Goal: Use online tool/utility: Utilize a website feature to perform a specific function

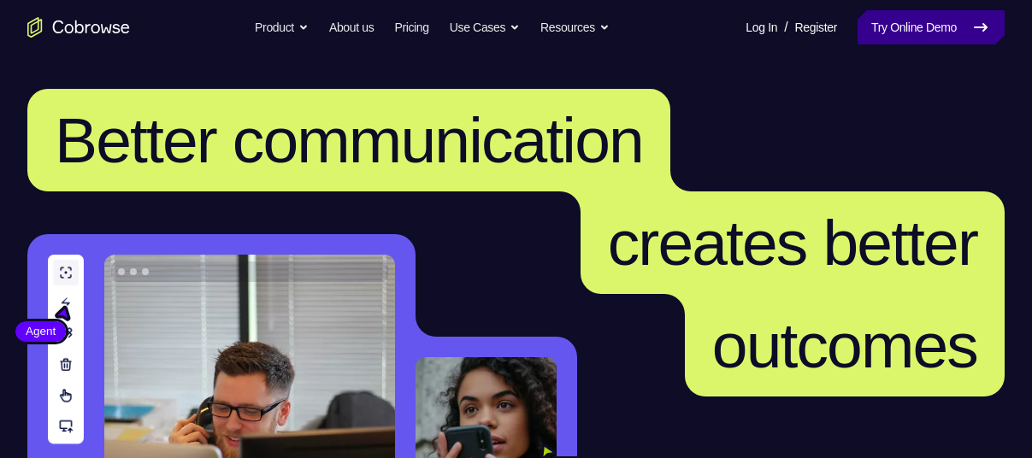
drag, startPoint x: 0, startPoint y: 0, endPoint x: 920, endPoint y: 29, distance: 920.4
click at [920, 29] on link "Try Online Demo" at bounding box center [931, 27] width 147 height 34
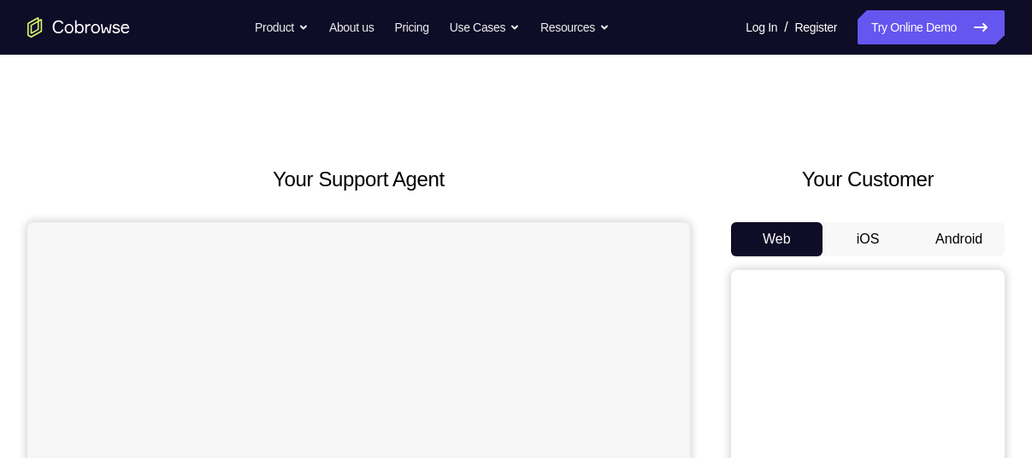
click at [954, 226] on button "Android" at bounding box center [958, 239] width 91 height 34
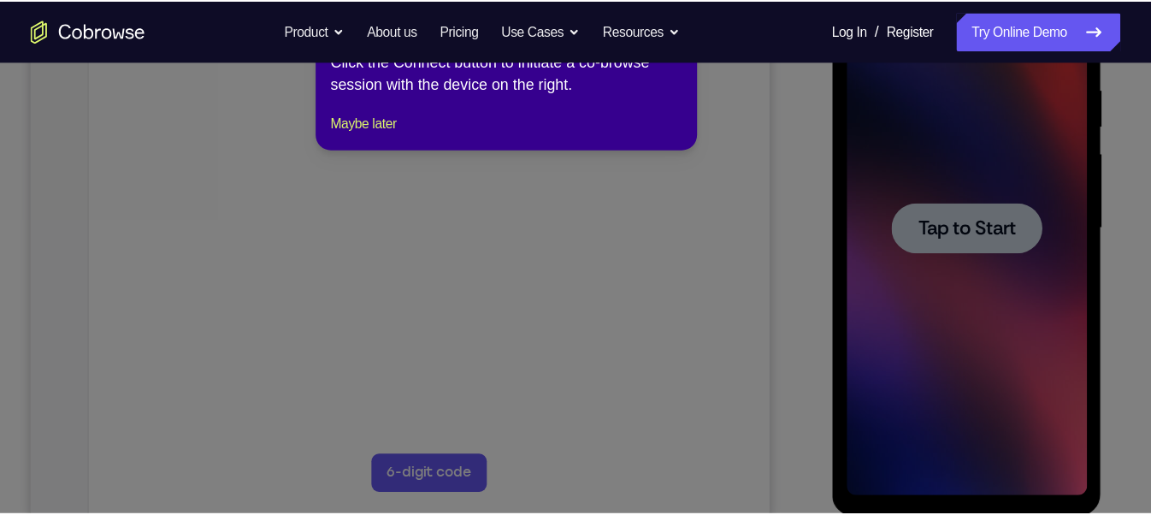
scroll to position [332, 0]
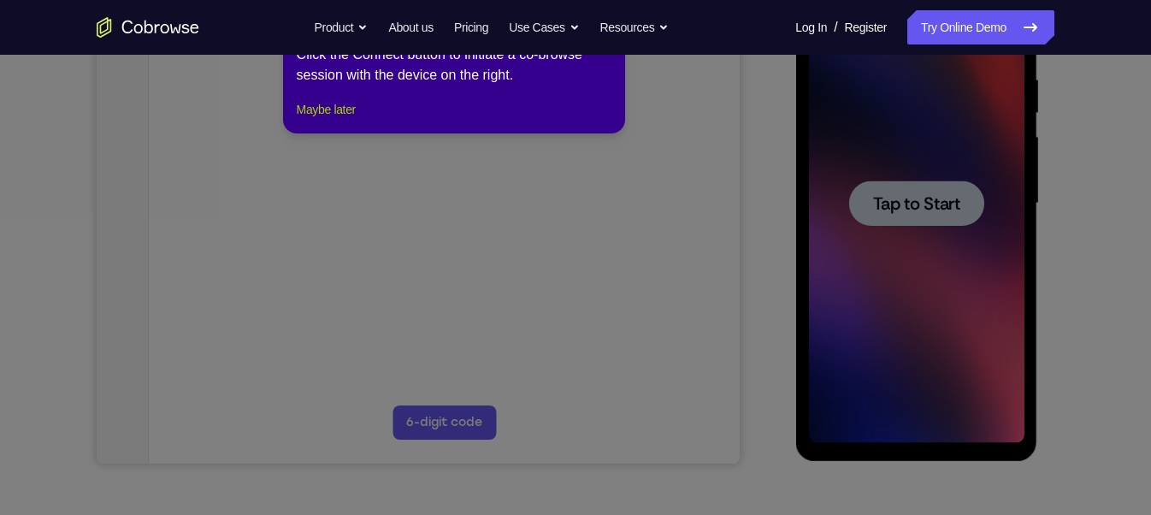
click at [321, 120] on button "Maybe later" at bounding box center [326, 109] width 59 height 21
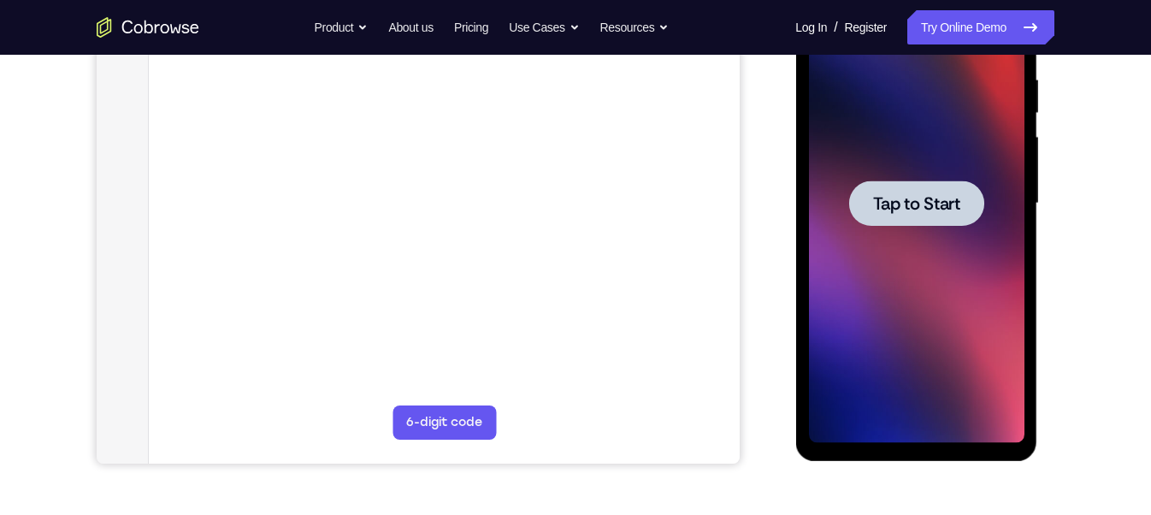
scroll to position [274, 0]
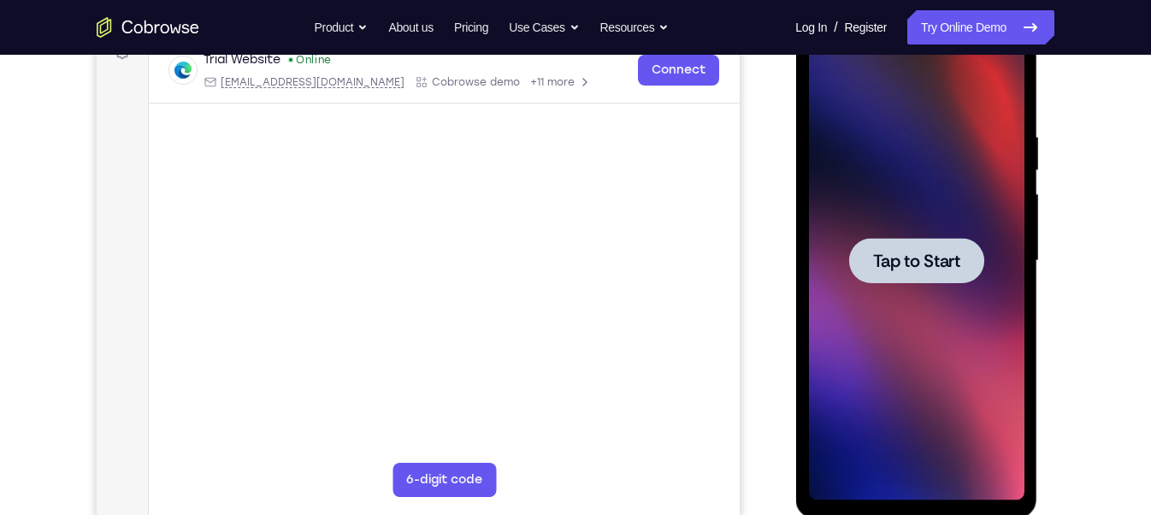
click at [949, 327] on div at bounding box center [915, 260] width 215 height 479
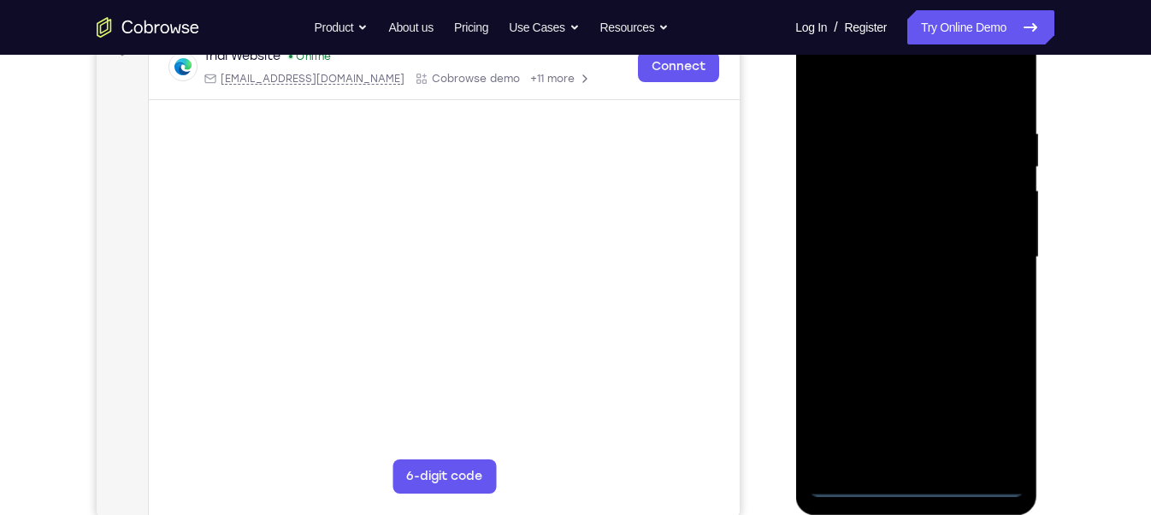
scroll to position [280, 0]
click at [917, 457] on div at bounding box center [915, 255] width 215 height 479
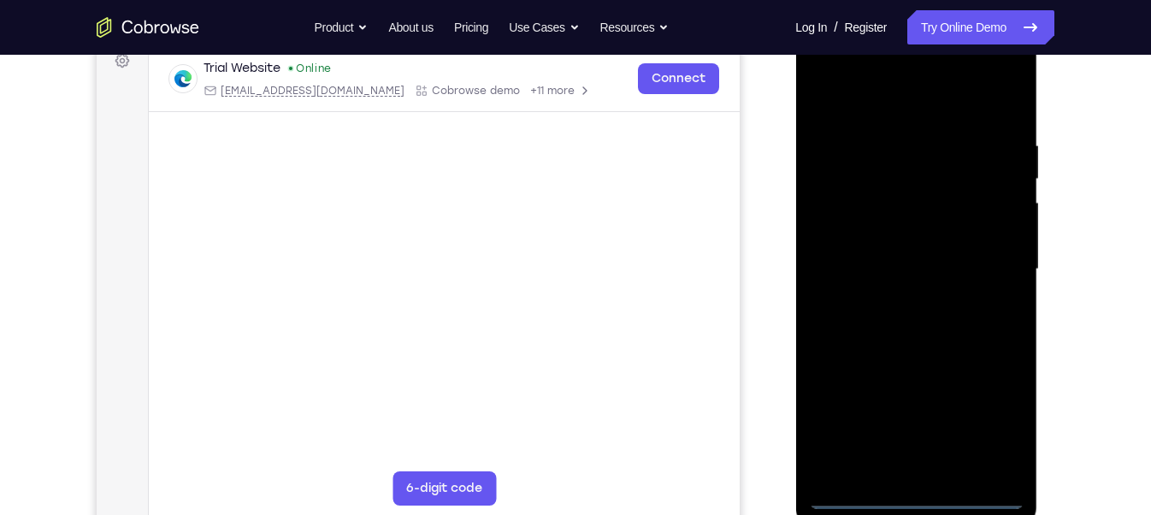
scroll to position [263, 0]
click at [1001, 427] on div at bounding box center [915, 271] width 215 height 479
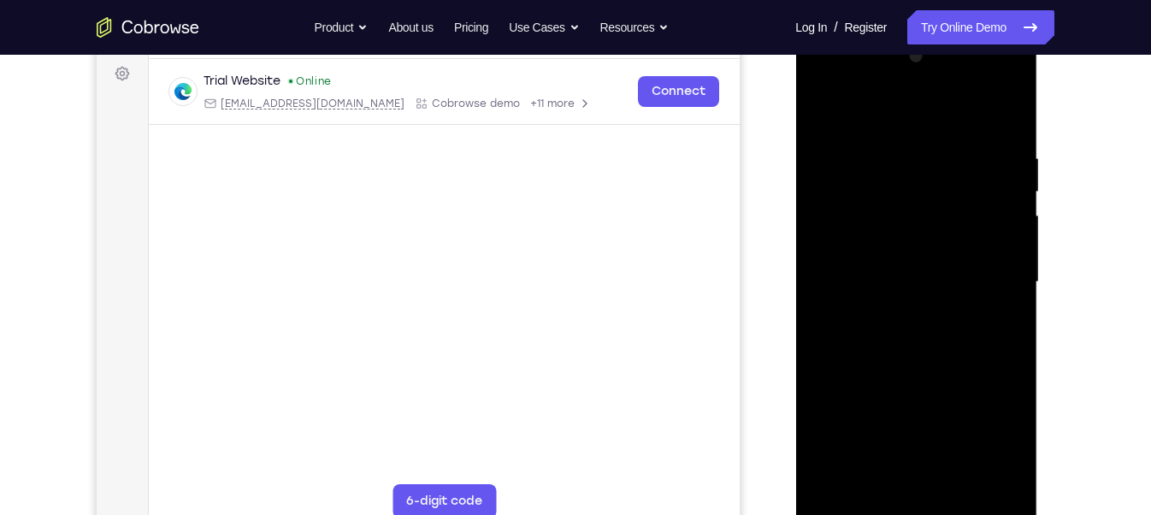
scroll to position [251, 0]
click at [991, 78] on div at bounding box center [915, 283] width 215 height 479
click at [825, 82] on div at bounding box center [915, 283] width 215 height 479
click at [988, 288] on div at bounding box center [915, 283] width 215 height 479
click at [896, 312] on div at bounding box center [915, 283] width 215 height 479
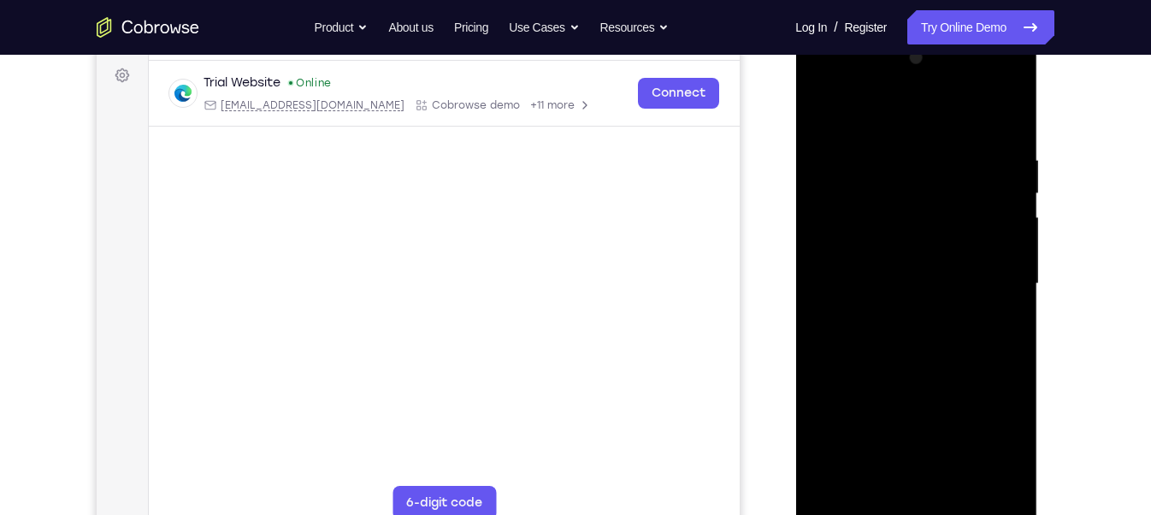
click at [893, 315] on div at bounding box center [915, 283] width 215 height 479
click at [869, 266] on div at bounding box center [915, 283] width 215 height 479
click at [865, 240] on div at bounding box center [915, 283] width 215 height 479
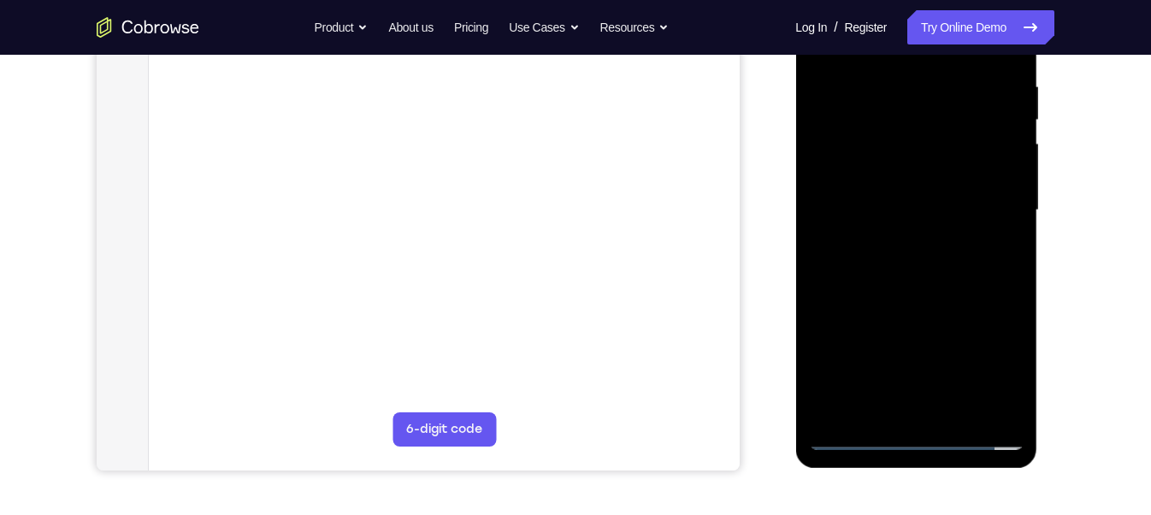
scroll to position [261, 0]
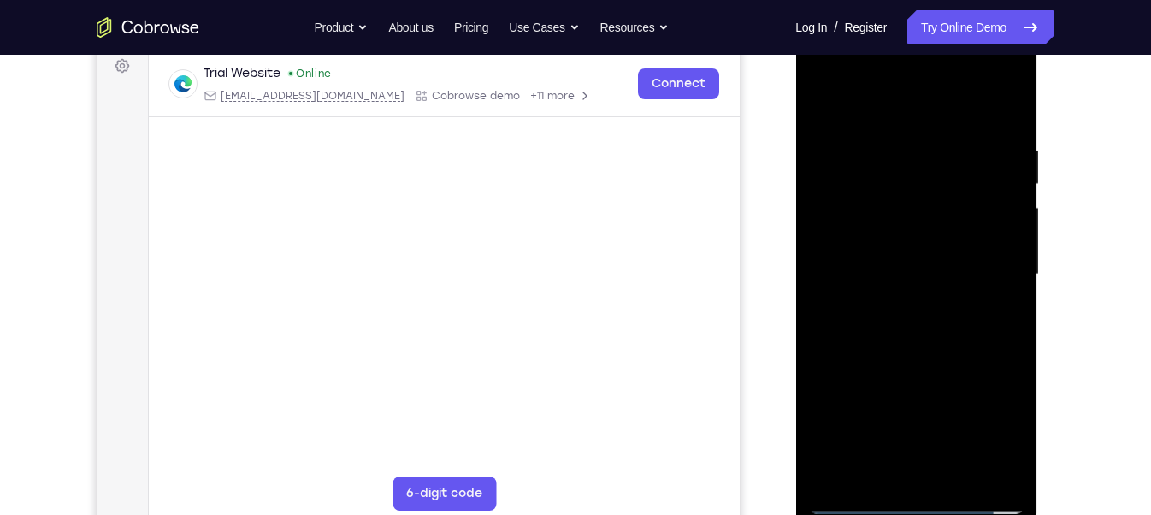
drag, startPoint x: 865, startPoint y: 231, endPoint x: 865, endPoint y: 241, distance: 10.3
click at [865, 241] on div at bounding box center [915, 274] width 215 height 479
click at [861, 265] on div at bounding box center [915, 274] width 215 height 479
click at [966, 333] on div at bounding box center [915, 274] width 215 height 479
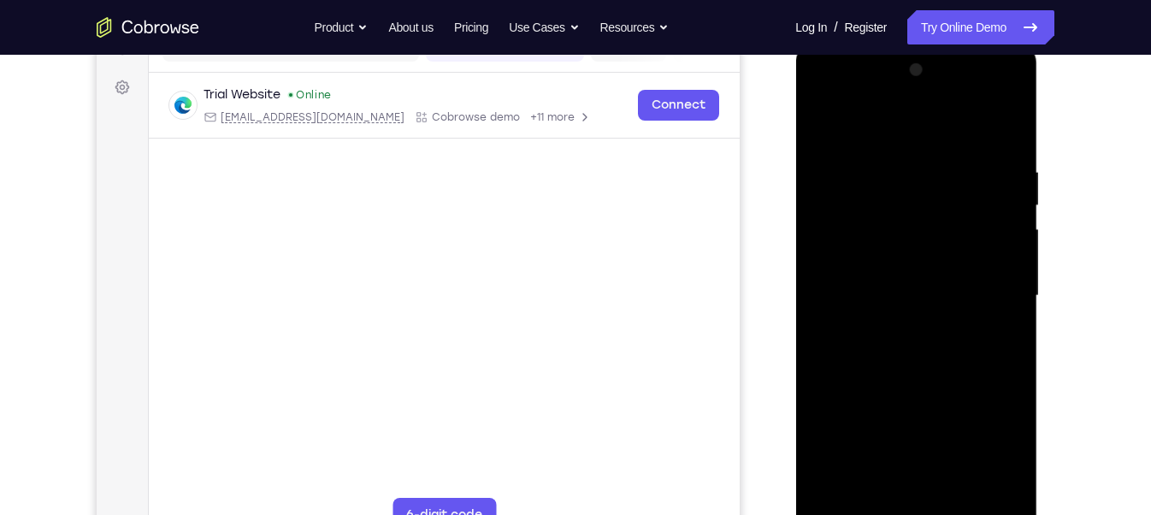
scroll to position [239, 0]
click at [921, 344] on div at bounding box center [915, 296] width 215 height 479
drag, startPoint x: 920, startPoint y: 142, endPoint x: 920, endPoint y: 115, distance: 26.5
click at [920, 115] on div at bounding box center [915, 296] width 215 height 479
click at [915, 356] on div at bounding box center [915, 296] width 215 height 479
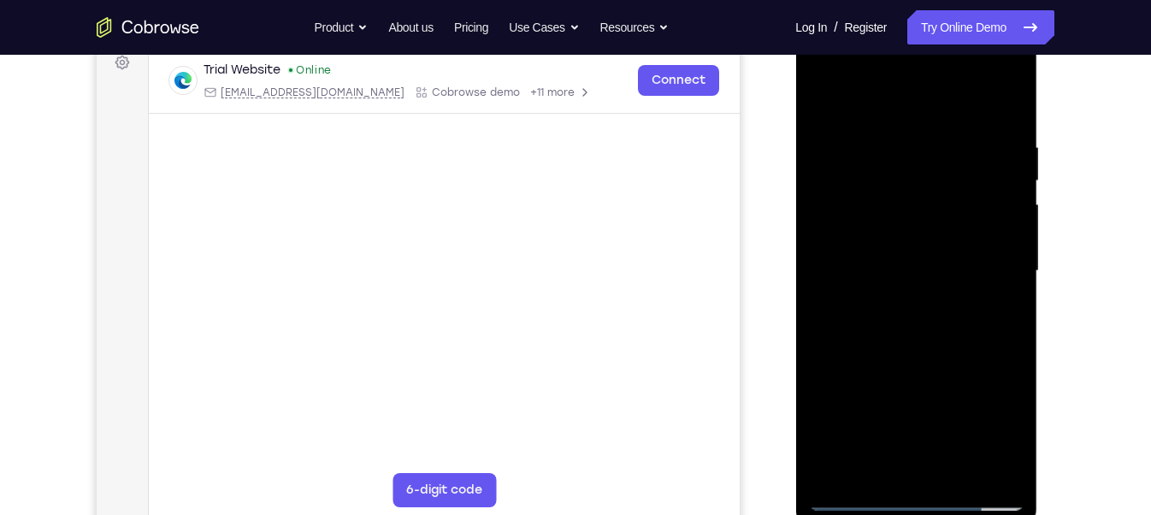
scroll to position [262, 0]
click at [1007, 121] on div at bounding box center [915, 272] width 215 height 479
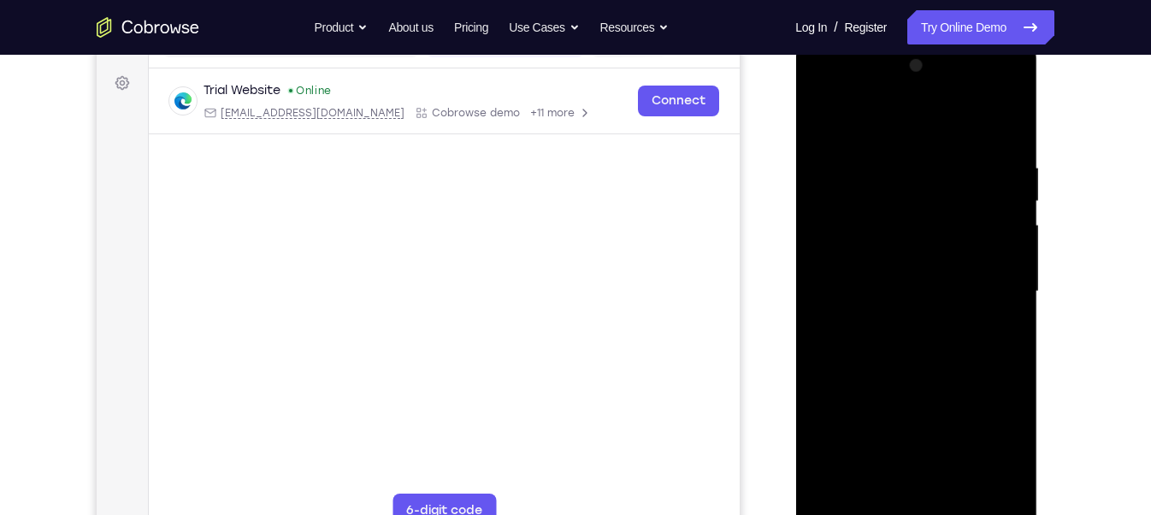
scroll to position [242, 0]
click at [893, 172] on div at bounding box center [915, 293] width 215 height 479
click at [983, 457] on div at bounding box center [915, 293] width 215 height 479
click at [923, 457] on div at bounding box center [915, 293] width 215 height 479
click at [868, 457] on div at bounding box center [915, 293] width 215 height 479
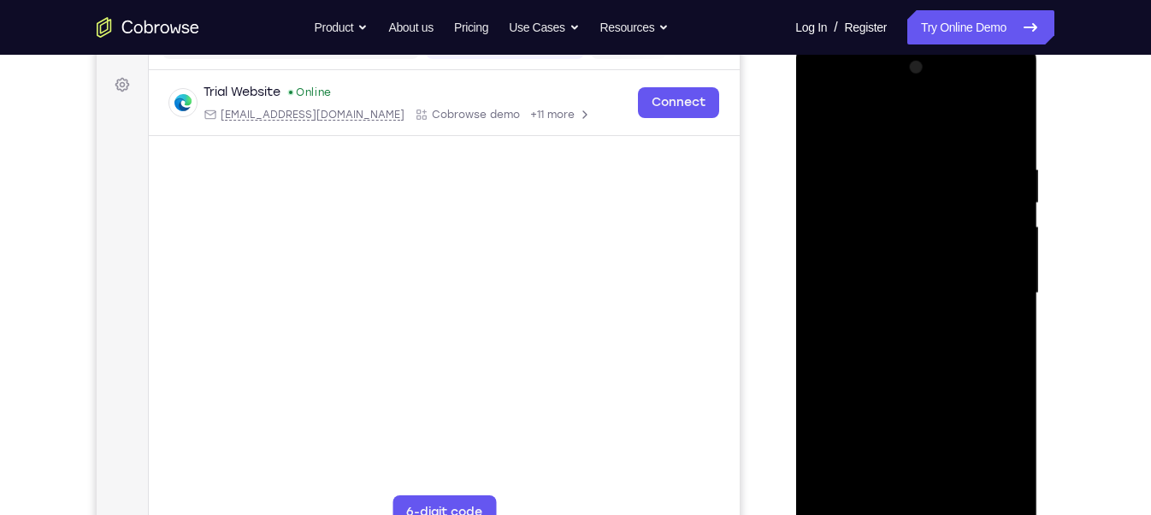
click at [959, 394] on div at bounding box center [915, 293] width 215 height 479
click at [966, 286] on div at bounding box center [915, 293] width 215 height 479
click at [945, 457] on div at bounding box center [915, 293] width 215 height 479
click at [832, 298] on div at bounding box center [915, 293] width 215 height 479
click at [837, 301] on div at bounding box center [915, 293] width 215 height 479
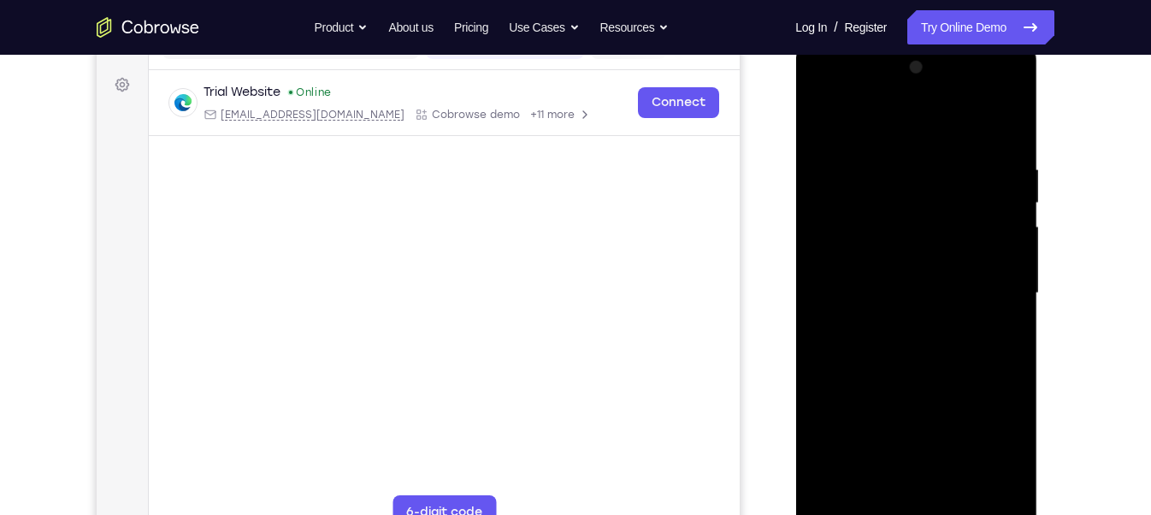
click at [896, 457] on div at bounding box center [915, 293] width 215 height 479
click at [965, 314] on div at bounding box center [915, 293] width 215 height 479
click at [945, 457] on div at bounding box center [915, 293] width 215 height 479
click at [953, 352] on div at bounding box center [915, 293] width 215 height 479
click at [954, 457] on div at bounding box center [915, 293] width 215 height 479
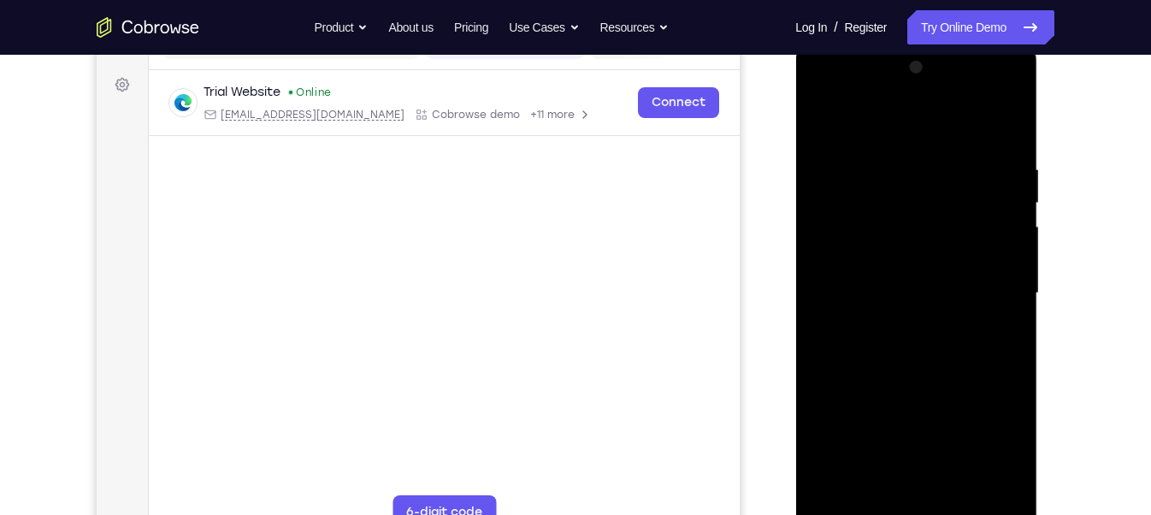
click at [997, 457] on div at bounding box center [915, 293] width 215 height 479
click at [974, 306] on div at bounding box center [915, 293] width 215 height 479
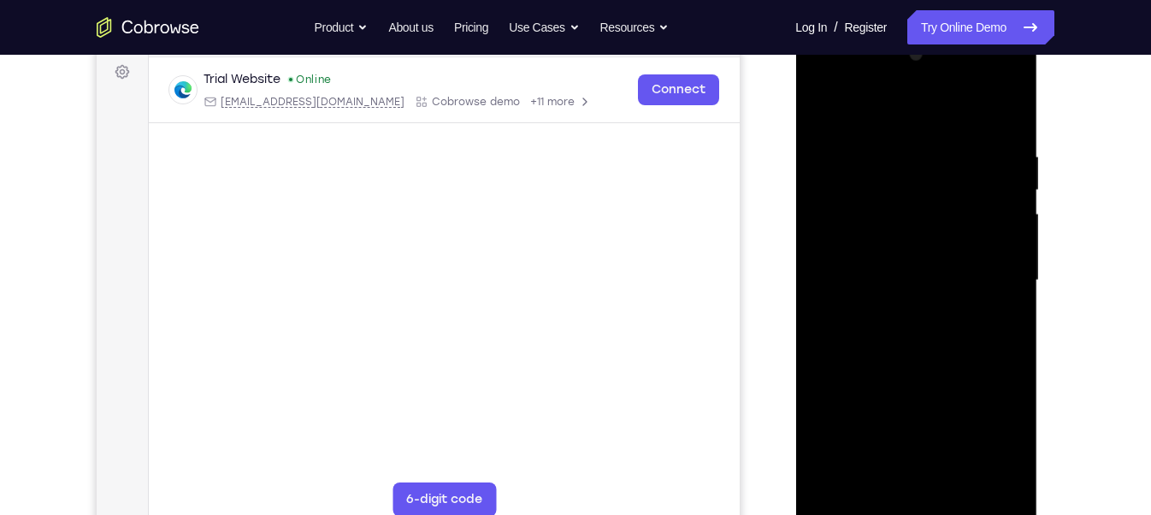
scroll to position [256, 0]
click at [993, 158] on div at bounding box center [915, 279] width 215 height 479
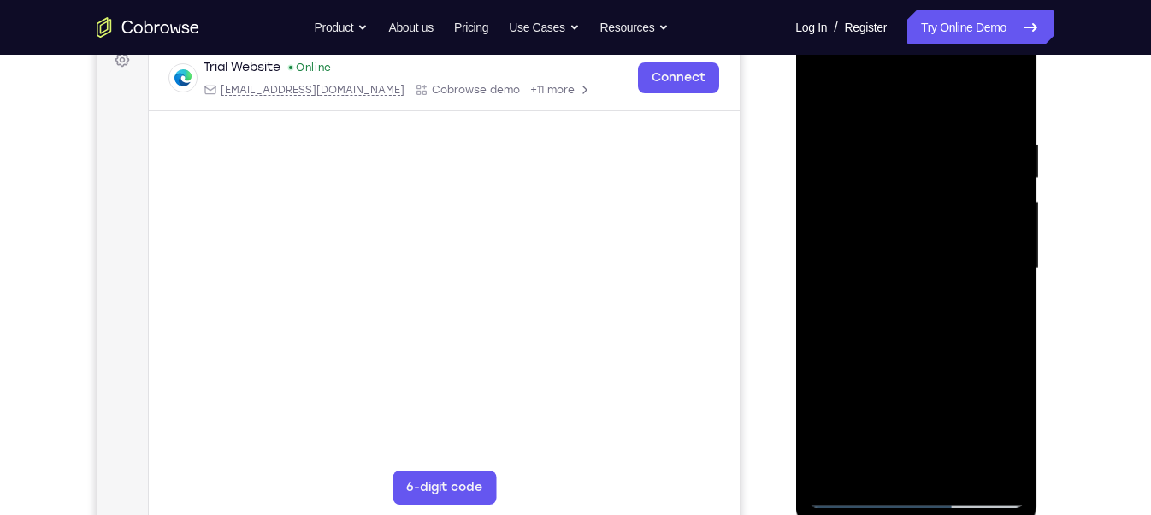
scroll to position [268, 0]
click at [1002, 174] on div at bounding box center [915, 266] width 215 height 479
click at [825, 186] on div at bounding box center [915, 266] width 215 height 479
click at [1012, 214] on div at bounding box center [915, 266] width 215 height 479
click at [825, 232] on div at bounding box center [915, 266] width 215 height 479
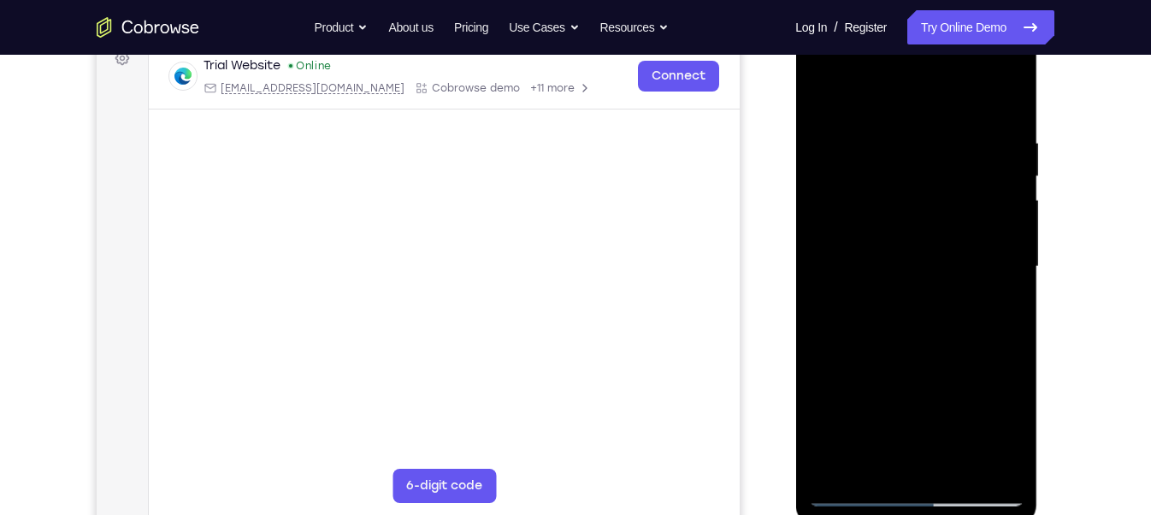
click at [1006, 101] on div at bounding box center [915, 266] width 215 height 479
drag, startPoint x: 886, startPoint y: 386, endPoint x: 911, endPoint y: 210, distance: 177.0
click at [911, 210] on div at bounding box center [915, 266] width 215 height 479
click at [957, 457] on div at bounding box center [915, 266] width 215 height 479
click at [921, 357] on div at bounding box center [915, 266] width 215 height 479
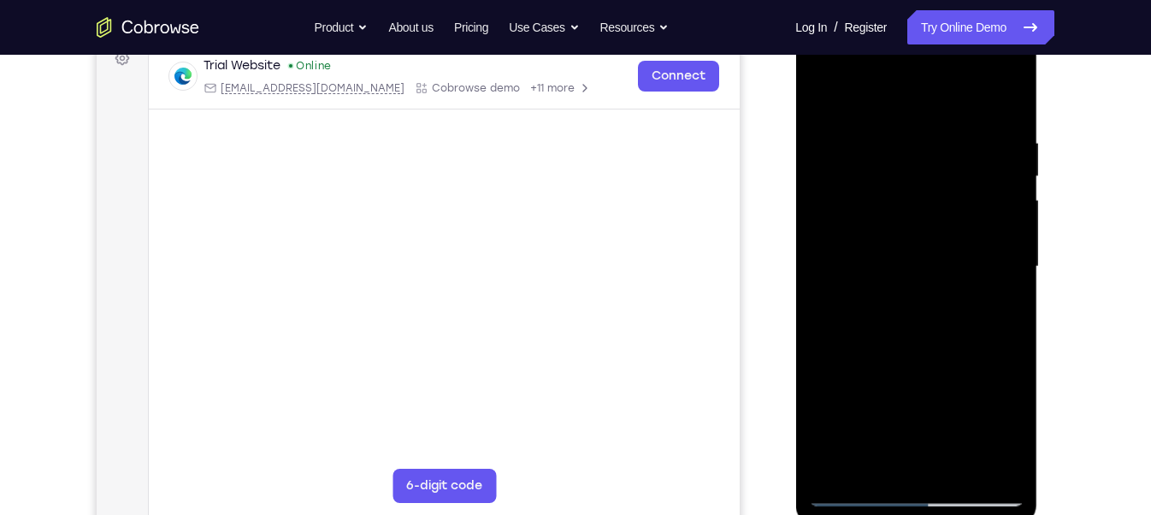
click at [946, 293] on div at bounding box center [915, 266] width 215 height 479
click at [911, 343] on div at bounding box center [915, 266] width 215 height 479
click at [921, 231] on div at bounding box center [915, 266] width 215 height 479
click at [908, 245] on div at bounding box center [915, 266] width 215 height 479
click at [1016, 287] on div at bounding box center [915, 266] width 215 height 479
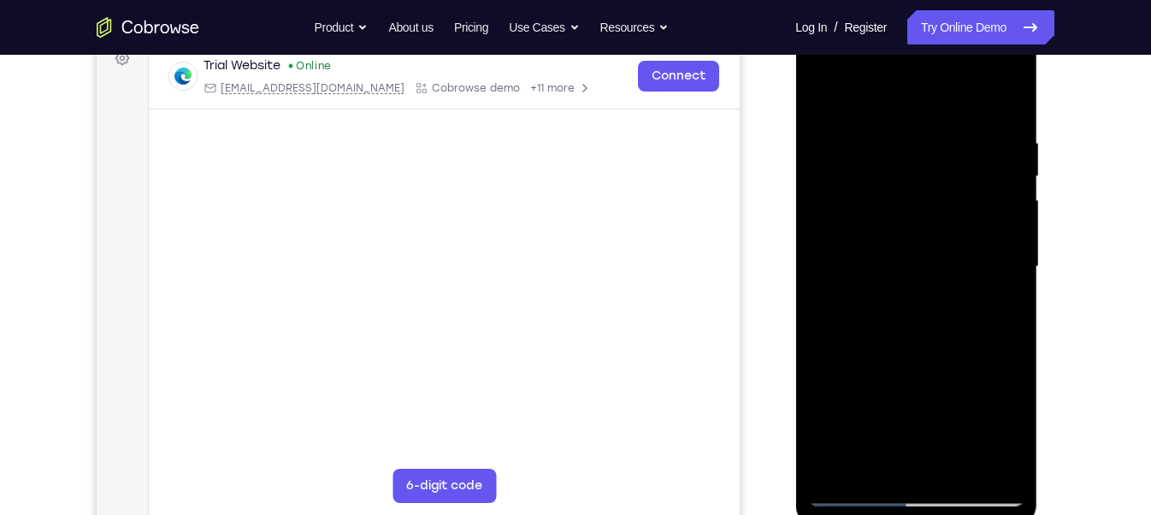
click at [821, 91] on div at bounding box center [915, 266] width 215 height 479
drag, startPoint x: 923, startPoint y: 185, endPoint x: 860, endPoint y: 184, distance: 62.4
click at [860, 184] on div at bounding box center [915, 266] width 215 height 479
drag, startPoint x: 976, startPoint y: 186, endPoint x: 842, endPoint y: 186, distance: 133.4
click at [842, 186] on div at bounding box center [915, 266] width 215 height 479
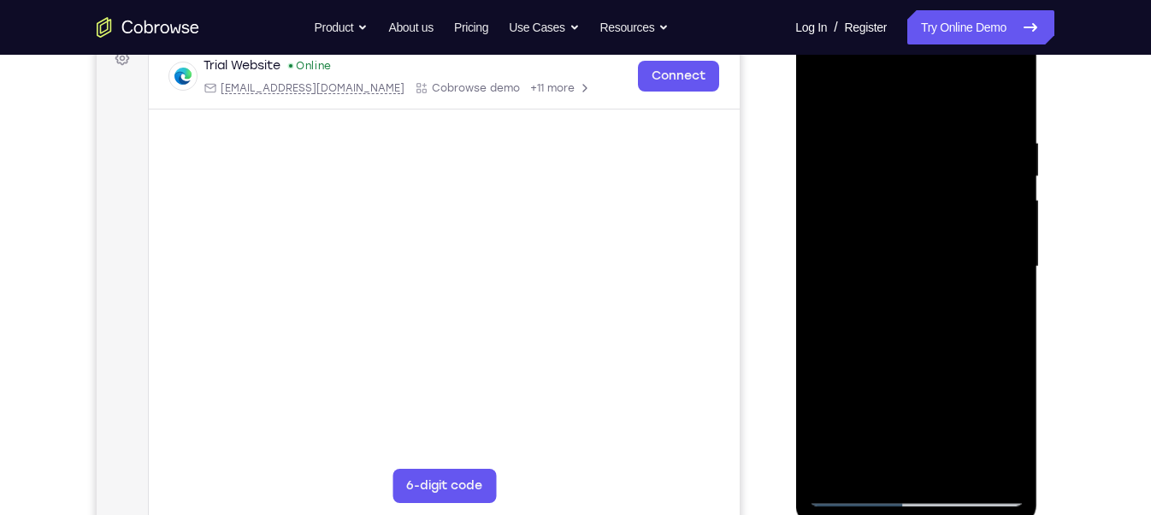
drag, startPoint x: 964, startPoint y: 185, endPoint x: 860, endPoint y: 186, distance: 104.3
click at [860, 186] on div at bounding box center [915, 266] width 215 height 479
drag, startPoint x: 887, startPoint y: 197, endPoint x: 1033, endPoint y: 181, distance: 147.0
click at [1031, 181] on div at bounding box center [916, 270] width 242 height 510
drag, startPoint x: 854, startPoint y: 193, endPoint x: 978, endPoint y: 191, distance: 124.0
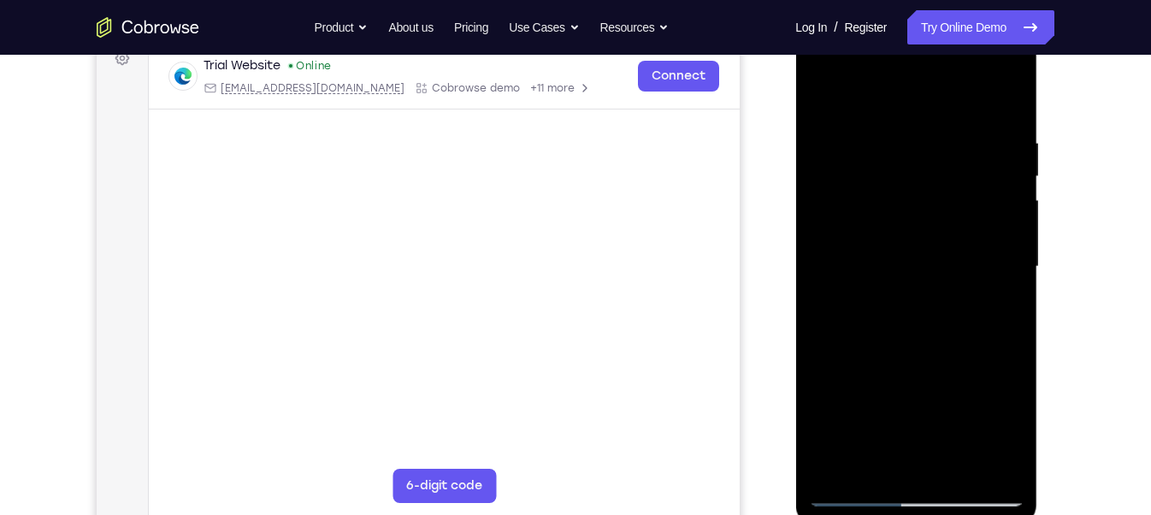
click at [978, 191] on div at bounding box center [915, 266] width 215 height 479
click at [828, 90] on div at bounding box center [915, 266] width 215 height 479
click at [952, 115] on div at bounding box center [915, 266] width 215 height 479
click at [1005, 103] on div at bounding box center [915, 266] width 215 height 479
click at [1013, 310] on div at bounding box center [915, 266] width 215 height 479
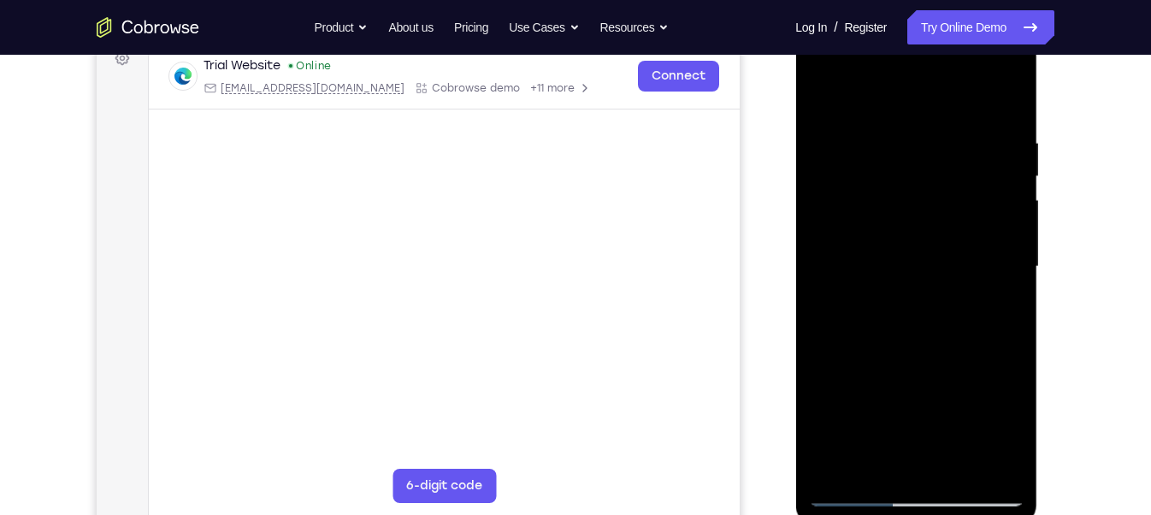
drag, startPoint x: 974, startPoint y: 313, endPoint x: 969, endPoint y: 247, distance: 66.0
click at [969, 247] on div at bounding box center [915, 266] width 215 height 479
click at [1013, 251] on div at bounding box center [915, 266] width 215 height 479
drag, startPoint x: 968, startPoint y: 238, endPoint x: 966, endPoint y: 268, distance: 30.0
click at [966, 268] on div at bounding box center [915, 266] width 215 height 479
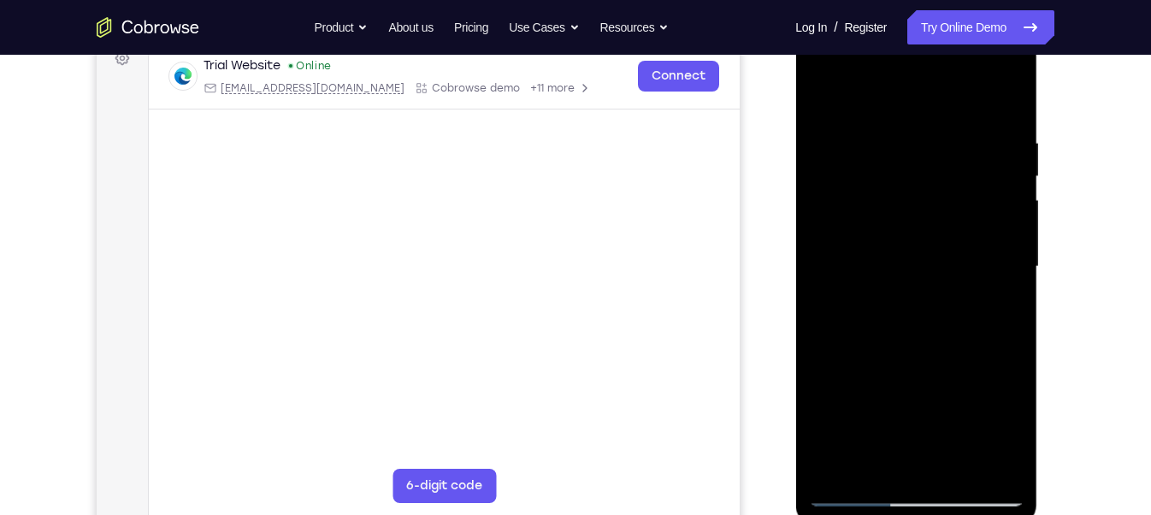
click at [828, 276] on div at bounding box center [915, 266] width 215 height 479
click at [818, 276] on div at bounding box center [915, 266] width 215 height 479
drag, startPoint x: 899, startPoint y: 304, endPoint x: 899, endPoint y: 253, distance: 50.5
click at [899, 253] on div at bounding box center [915, 266] width 215 height 479
click at [1013, 88] on div at bounding box center [915, 266] width 215 height 479
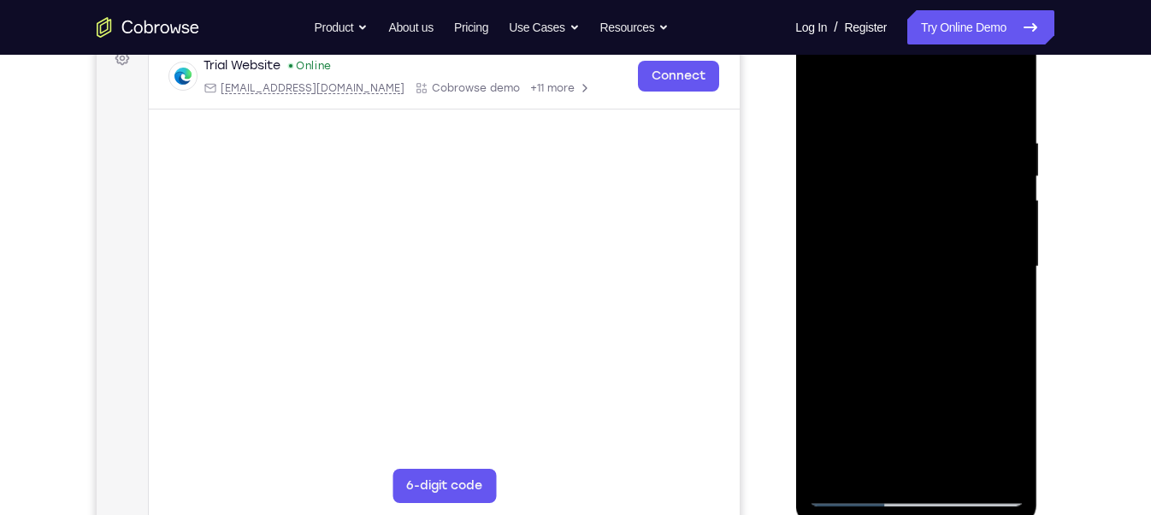
drag, startPoint x: 913, startPoint y: 187, endPoint x: 879, endPoint y: 368, distance: 183.6
click at [879, 368] on div at bounding box center [915, 266] width 215 height 479
click at [818, 90] on div at bounding box center [915, 266] width 215 height 479
drag, startPoint x: 954, startPoint y: 392, endPoint x: 950, endPoint y: 172, distance: 220.6
click at [950, 172] on div at bounding box center [915, 266] width 215 height 479
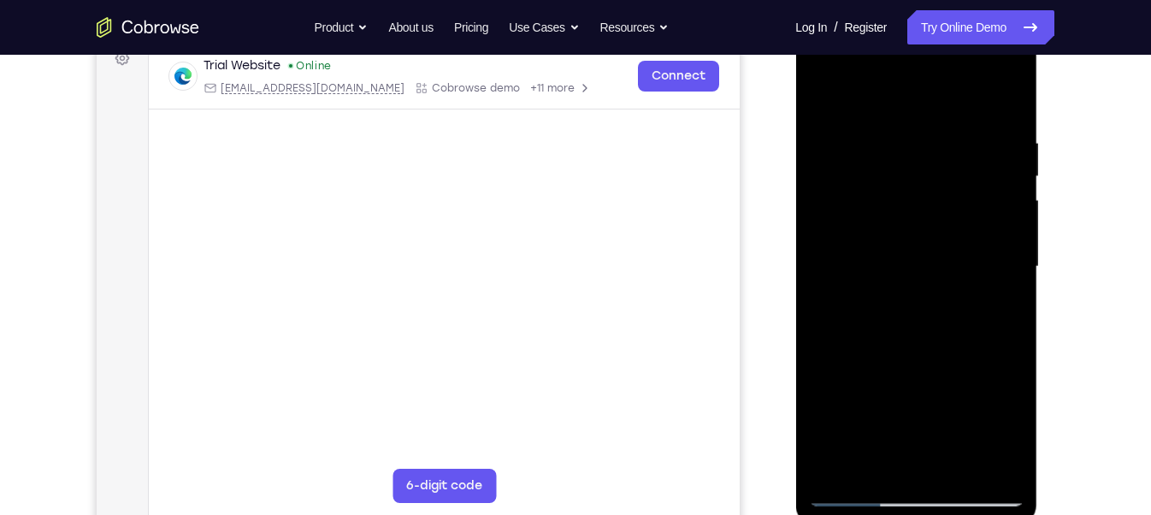
drag, startPoint x: 959, startPoint y: 400, endPoint x: 938, endPoint y: 192, distance: 209.7
click at [939, 194] on div at bounding box center [915, 266] width 215 height 479
click at [993, 457] on div at bounding box center [915, 266] width 215 height 479
click at [990, 457] on div at bounding box center [915, 266] width 215 height 479
click at [894, 418] on div at bounding box center [915, 266] width 215 height 479
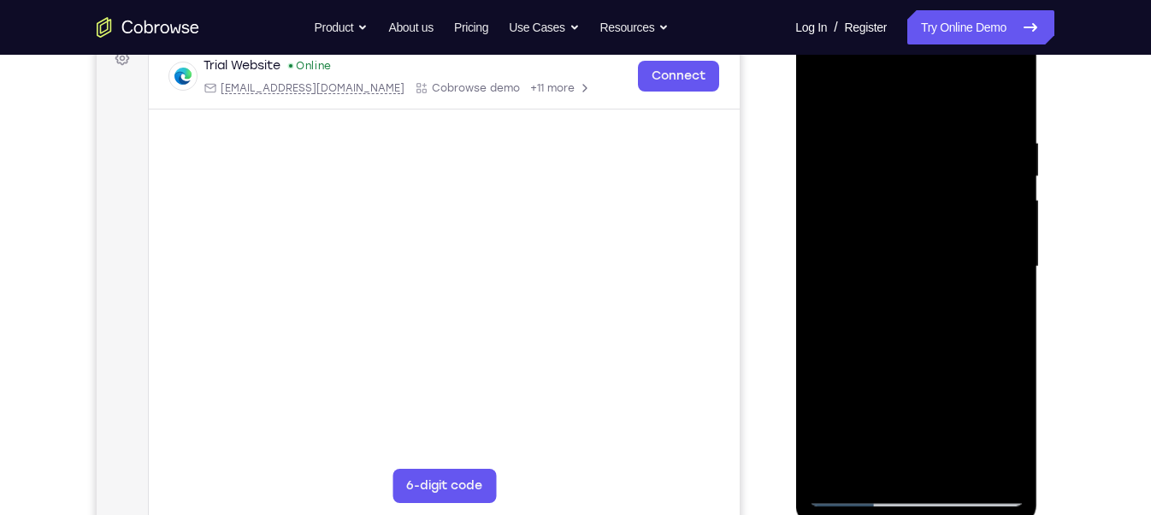
click at [827, 91] on div at bounding box center [915, 266] width 215 height 479
drag, startPoint x: 908, startPoint y: 192, endPoint x: 893, endPoint y: 336, distance: 145.2
click at [893, 336] on div at bounding box center [915, 266] width 215 height 479
click at [892, 245] on div at bounding box center [915, 266] width 215 height 479
drag, startPoint x: 941, startPoint y: 210, endPoint x: 946, endPoint y: 300, distance: 89.9
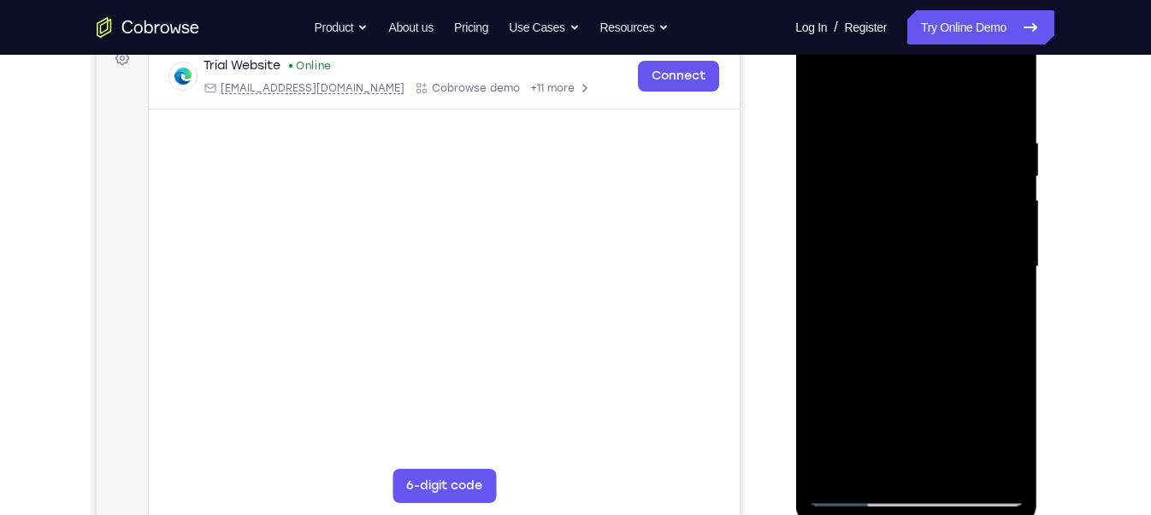
click at [946, 300] on div at bounding box center [915, 266] width 215 height 479
click at [999, 132] on div at bounding box center [915, 266] width 215 height 479
click at [925, 377] on div at bounding box center [915, 266] width 215 height 479
click at [824, 85] on div at bounding box center [915, 266] width 215 height 479
click at [823, 86] on div at bounding box center [915, 266] width 215 height 479
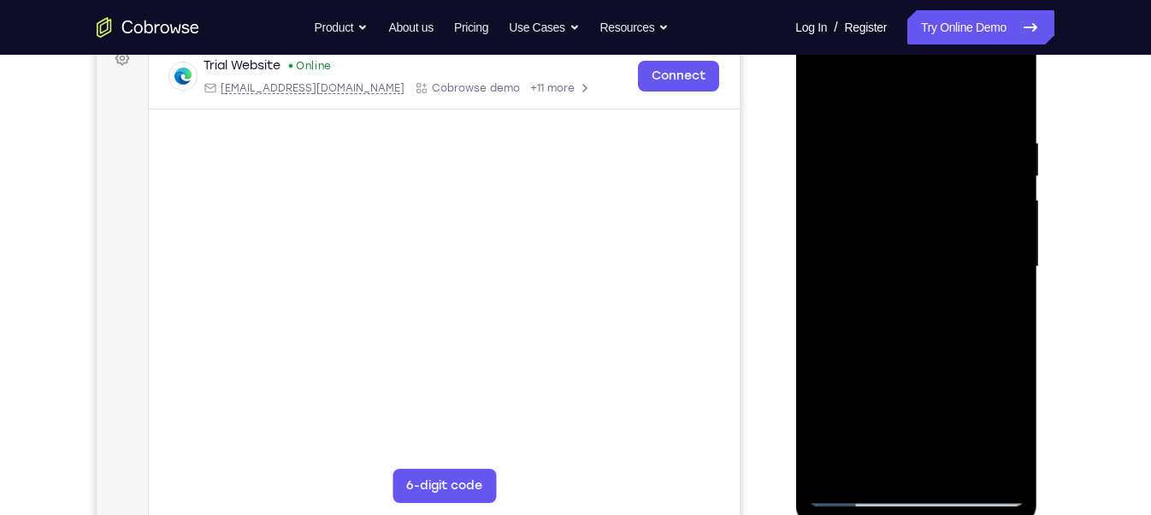
click at [955, 457] on div at bounding box center [915, 266] width 215 height 479
click at [881, 296] on div at bounding box center [915, 266] width 215 height 479
click at [885, 449] on div at bounding box center [915, 266] width 215 height 479
click at [852, 457] on div at bounding box center [915, 266] width 215 height 479
click at [877, 457] on div at bounding box center [915, 266] width 215 height 479
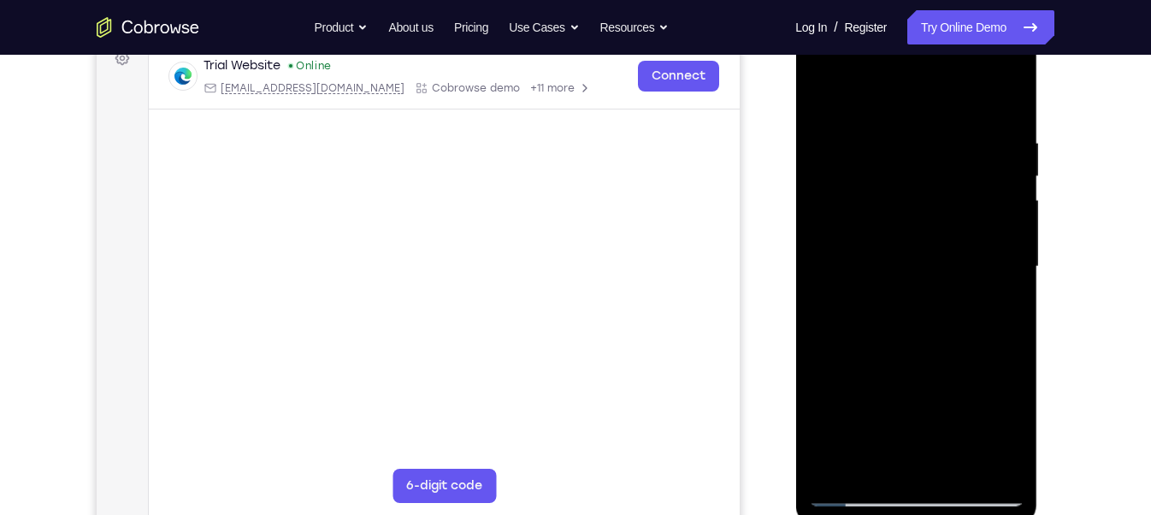
click at [860, 448] on div at bounding box center [915, 266] width 215 height 479
click at [860, 457] on div at bounding box center [915, 266] width 215 height 479
click at [823, 93] on div at bounding box center [915, 266] width 215 height 479
click at [886, 292] on div at bounding box center [915, 266] width 215 height 479
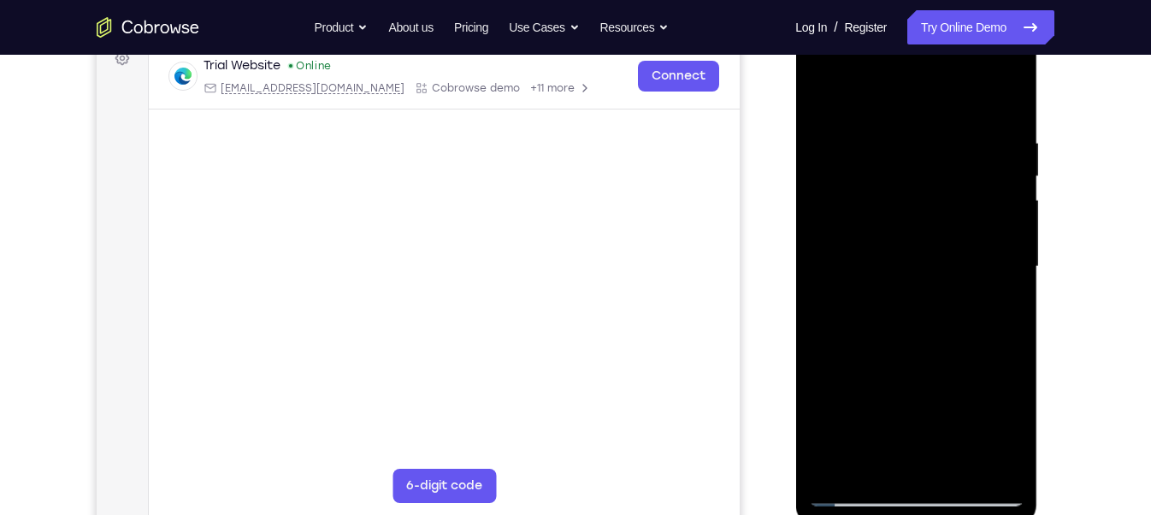
click at [826, 92] on div at bounding box center [915, 266] width 215 height 479
click at [917, 296] on div at bounding box center [915, 266] width 215 height 479
click at [911, 299] on div at bounding box center [915, 266] width 215 height 479
click at [876, 457] on div at bounding box center [915, 266] width 215 height 479
click at [823, 91] on div at bounding box center [915, 266] width 215 height 479
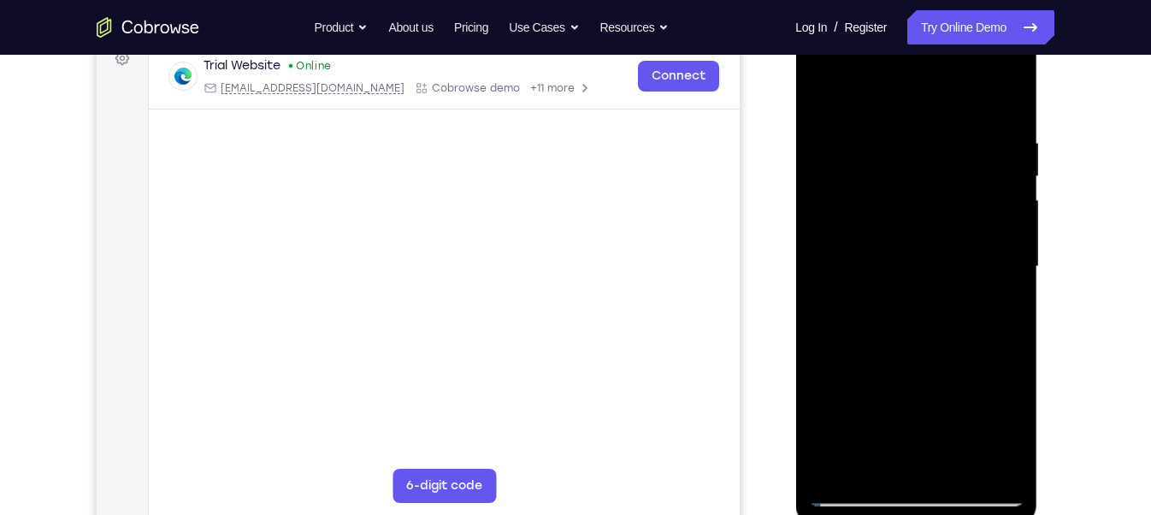
click at [828, 89] on div at bounding box center [915, 266] width 215 height 479
drag, startPoint x: 903, startPoint y: 353, endPoint x: 919, endPoint y: 128, distance: 225.4
click at [919, 128] on div at bounding box center [915, 266] width 215 height 479
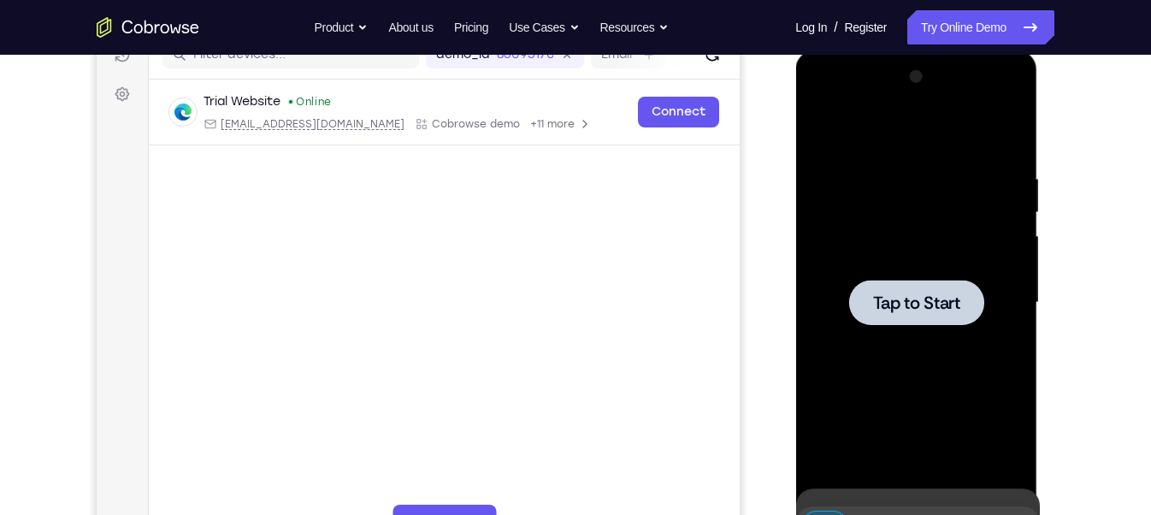
scroll to position [230, 0]
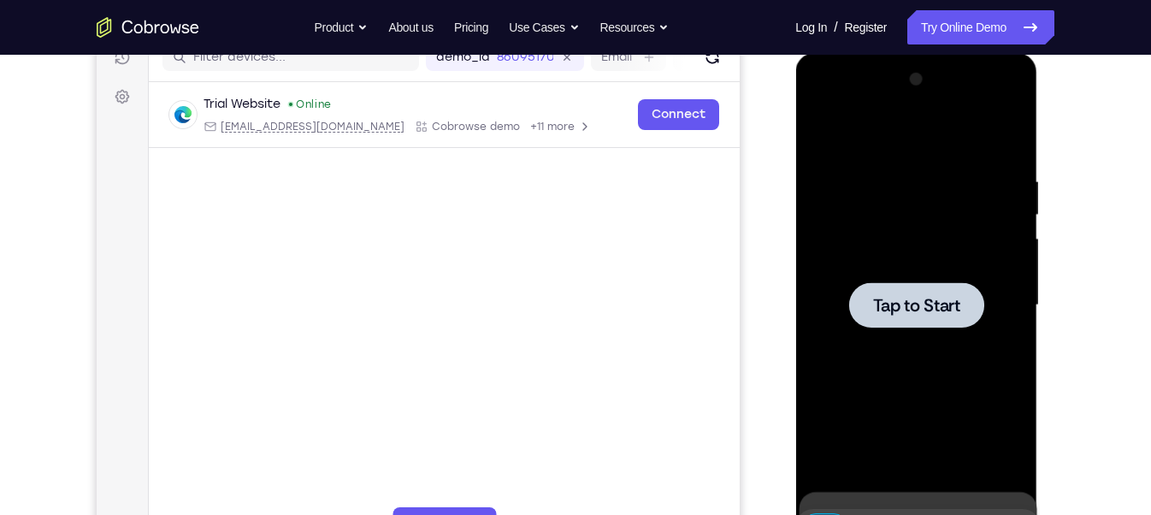
click at [924, 212] on div at bounding box center [915, 305] width 215 height 479
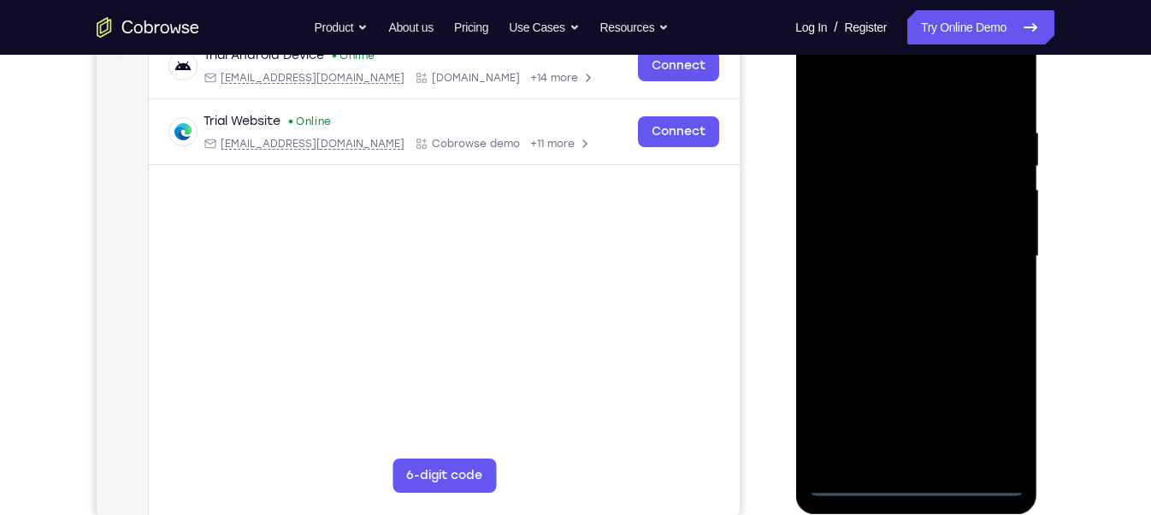
scroll to position [278, 0]
click at [906, 457] on div at bounding box center [915, 257] width 215 height 479
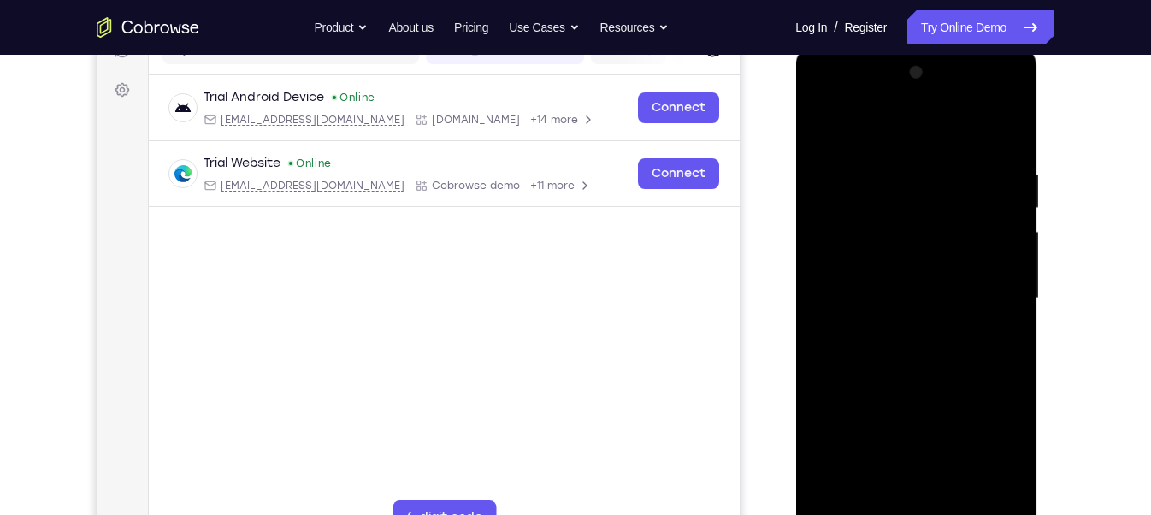
scroll to position [238, 0]
click at [990, 457] on div at bounding box center [915, 297] width 215 height 479
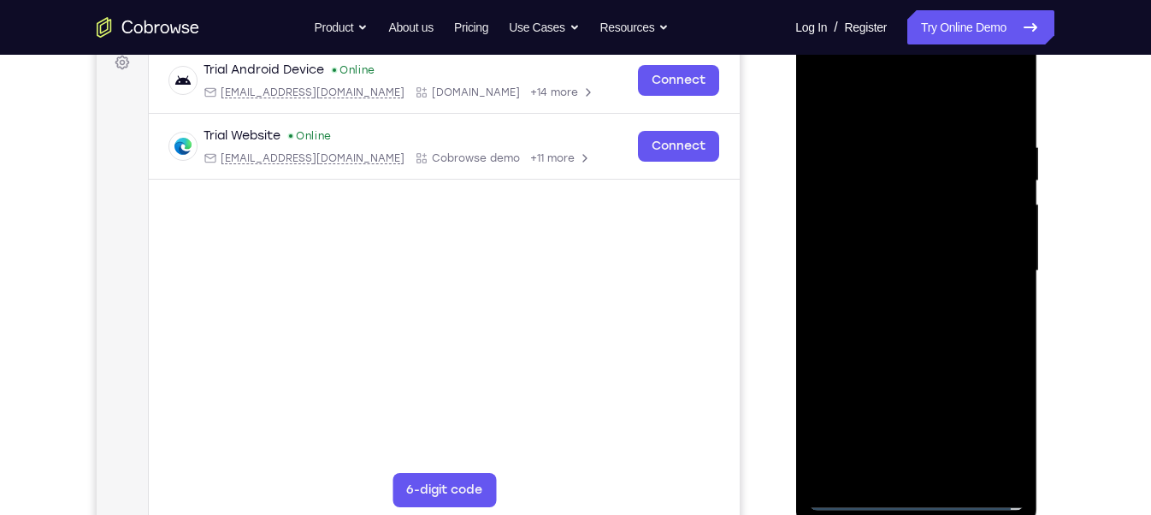
scroll to position [224, 0]
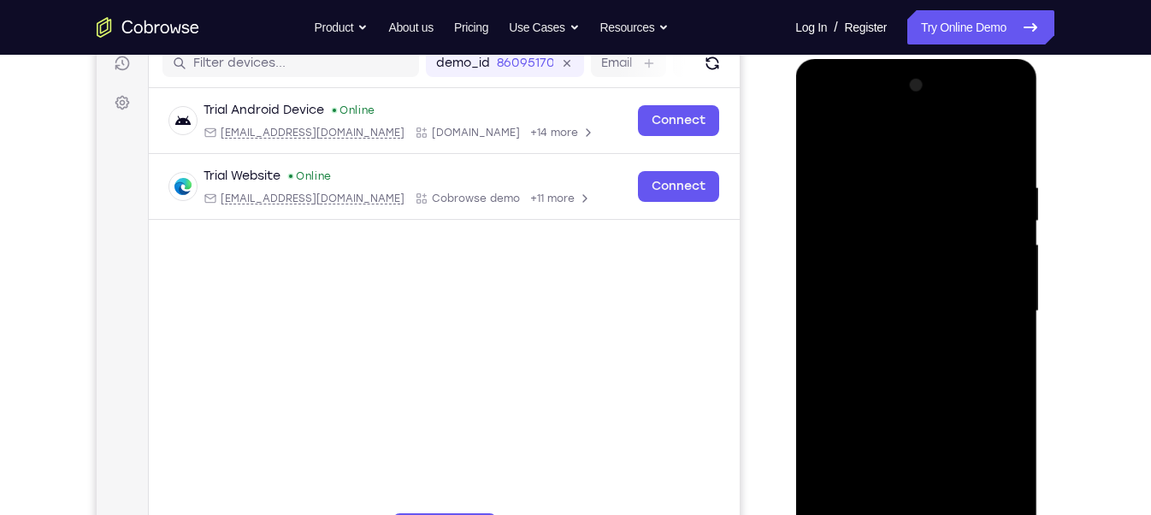
click at [833, 110] on div at bounding box center [915, 311] width 215 height 479
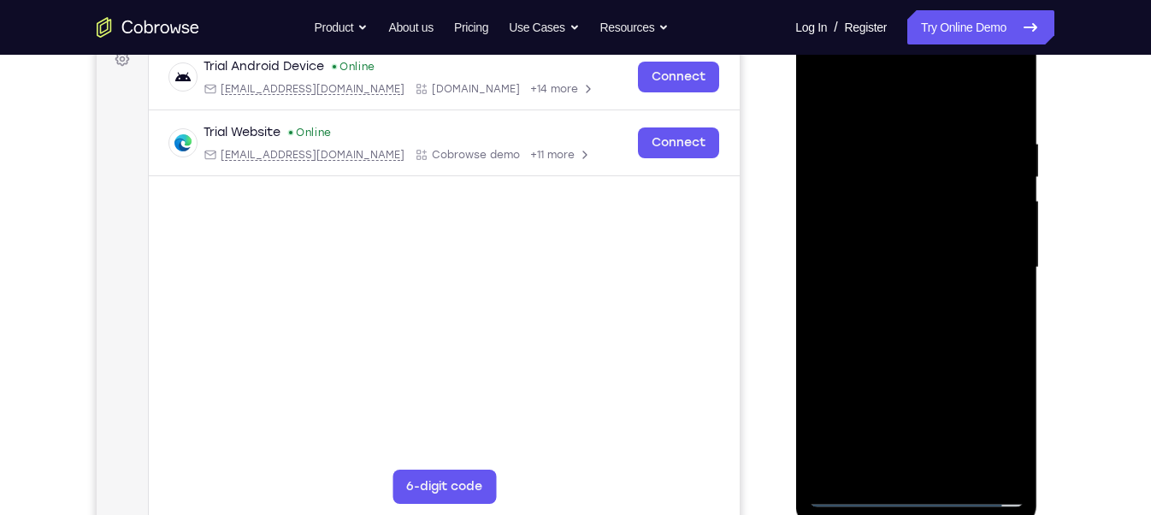
click at [904, 286] on div at bounding box center [915, 267] width 215 height 479
click at [900, 297] on div at bounding box center [915, 267] width 215 height 479
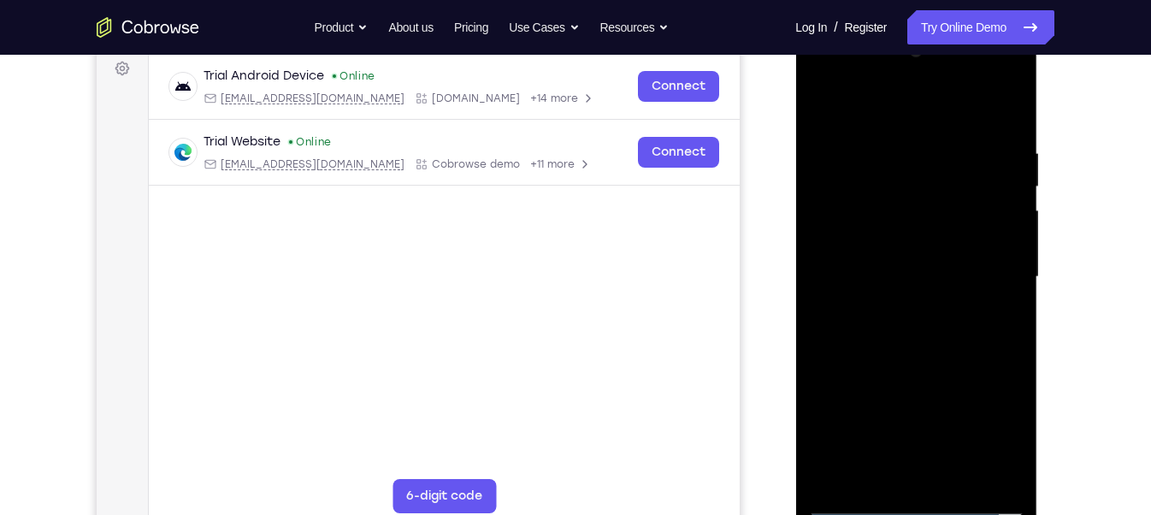
click at [967, 253] on div at bounding box center [915, 277] width 215 height 479
click at [949, 246] on div at bounding box center [915, 277] width 215 height 479
click at [912, 268] on div at bounding box center [915, 277] width 215 height 479
click at [915, 325] on div at bounding box center [915, 277] width 215 height 479
click at [895, 319] on div at bounding box center [915, 277] width 215 height 479
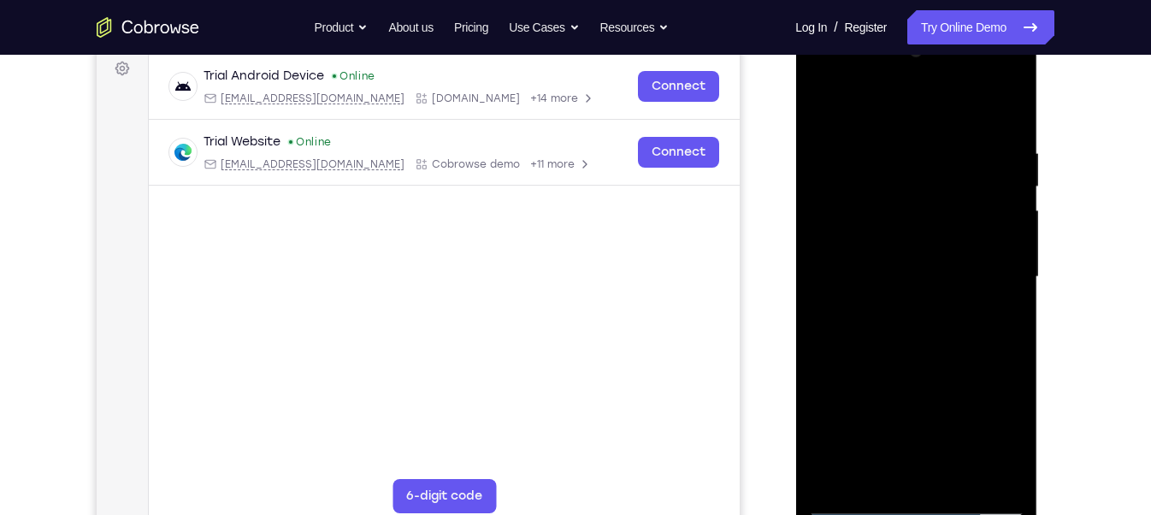
click at [925, 357] on div at bounding box center [915, 277] width 215 height 479
click at [903, 146] on div at bounding box center [915, 277] width 215 height 479
click at [981, 457] on div at bounding box center [915, 277] width 215 height 479
click at [972, 220] on div at bounding box center [915, 277] width 215 height 479
click at [978, 223] on div at bounding box center [915, 277] width 215 height 479
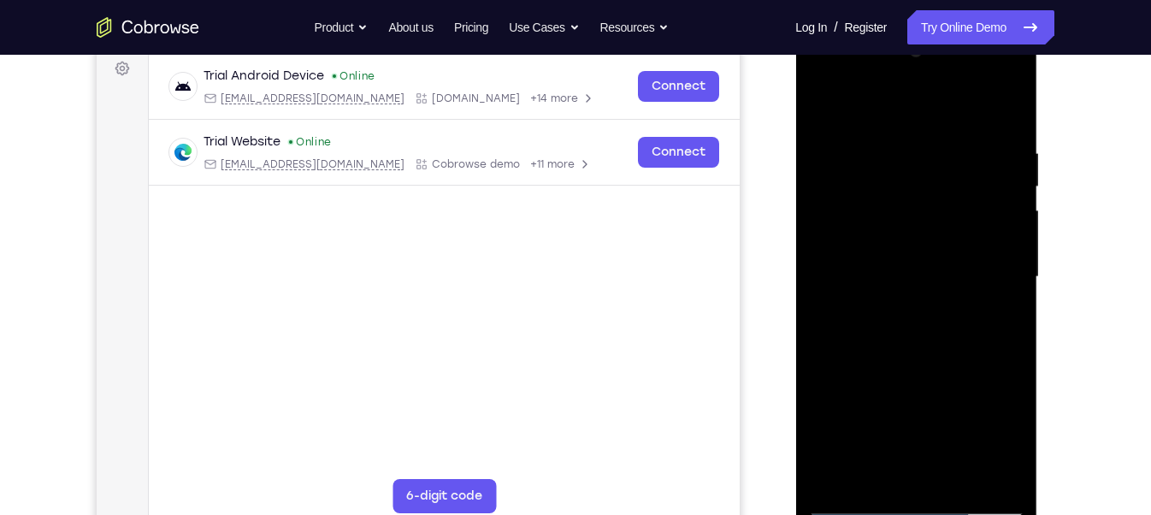
click at [832, 240] on div at bounding box center [915, 277] width 215 height 479
click at [980, 457] on div at bounding box center [915, 277] width 215 height 479
click at [983, 209] on div at bounding box center [915, 277] width 215 height 479
click at [1005, 108] on div at bounding box center [915, 277] width 215 height 479
click at [953, 457] on div at bounding box center [915, 277] width 215 height 479
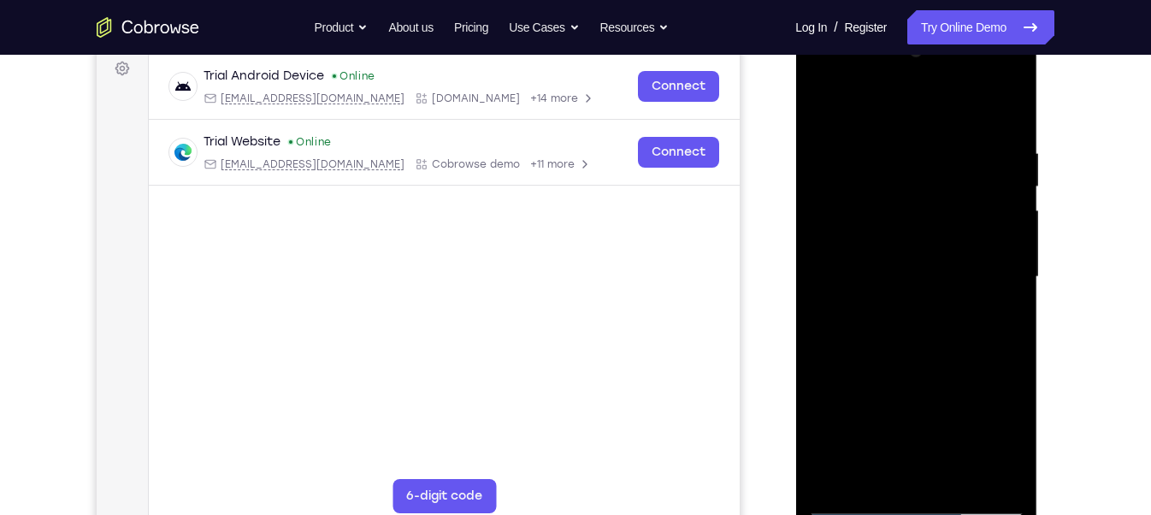
click at [936, 364] on div at bounding box center [915, 277] width 215 height 479
click at [921, 305] on div at bounding box center [915, 277] width 215 height 479
click at [896, 457] on div at bounding box center [915, 277] width 215 height 479
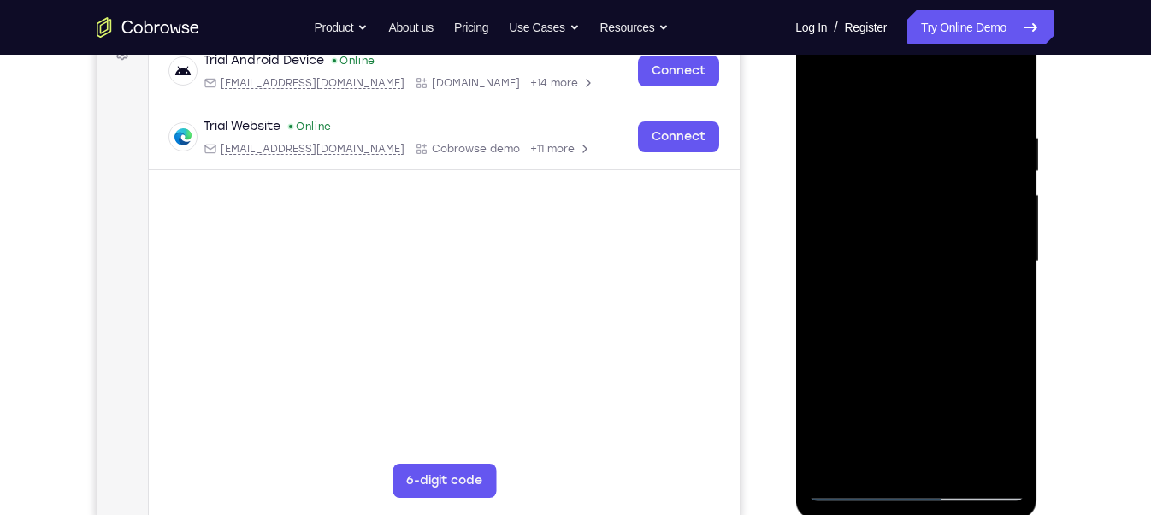
scroll to position [274, 0]
click at [928, 299] on div at bounding box center [915, 261] width 215 height 479
click at [871, 454] on div at bounding box center [915, 261] width 215 height 479
click at [923, 289] on div at bounding box center [915, 261] width 215 height 479
click at [903, 293] on div at bounding box center [915, 261] width 215 height 479
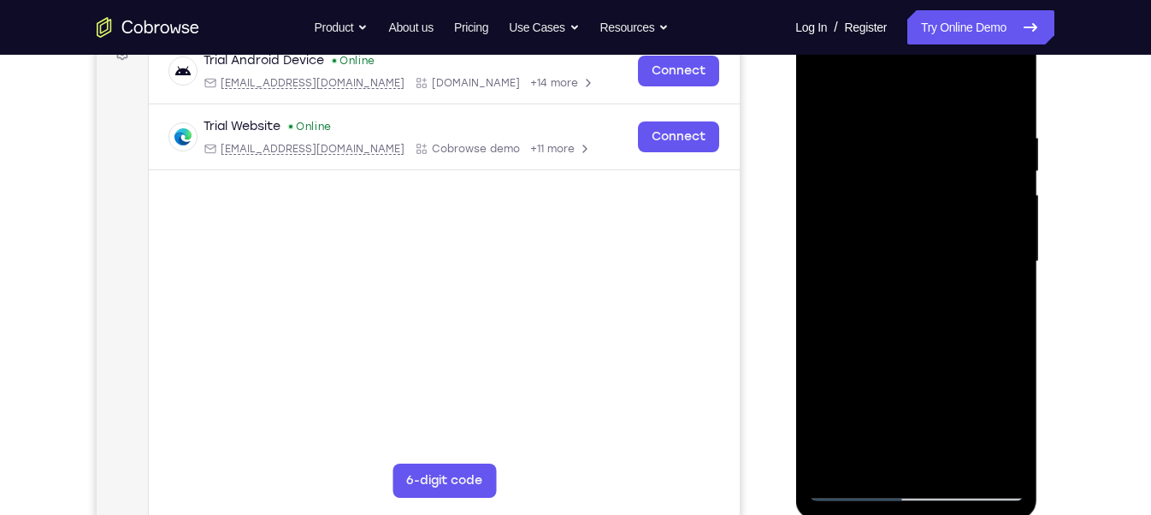
drag, startPoint x: 974, startPoint y: 321, endPoint x: 890, endPoint y: 321, distance: 83.8
click at [890, 321] on div at bounding box center [915, 261] width 215 height 479
click at [997, 316] on div at bounding box center [915, 261] width 215 height 479
click at [816, 357] on div at bounding box center [915, 261] width 215 height 479
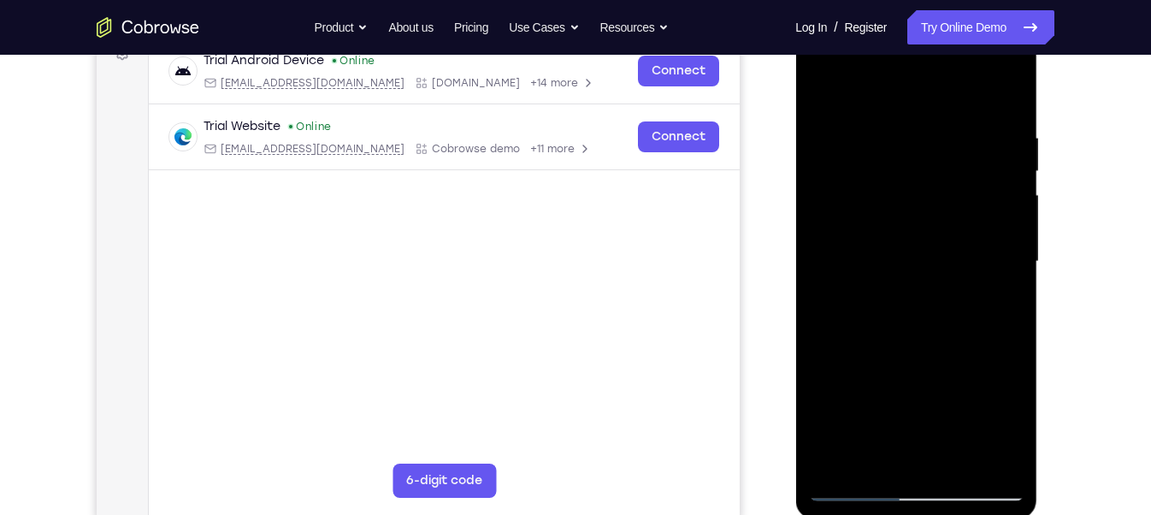
click at [816, 357] on div at bounding box center [915, 261] width 215 height 479
click at [843, 324] on div at bounding box center [915, 261] width 215 height 479
drag, startPoint x: 863, startPoint y: 320, endPoint x: 924, endPoint y: 315, distance: 61.7
click at [924, 315] on div at bounding box center [915, 261] width 215 height 479
click at [861, 323] on div at bounding box center [915, 261] width 215 height 479
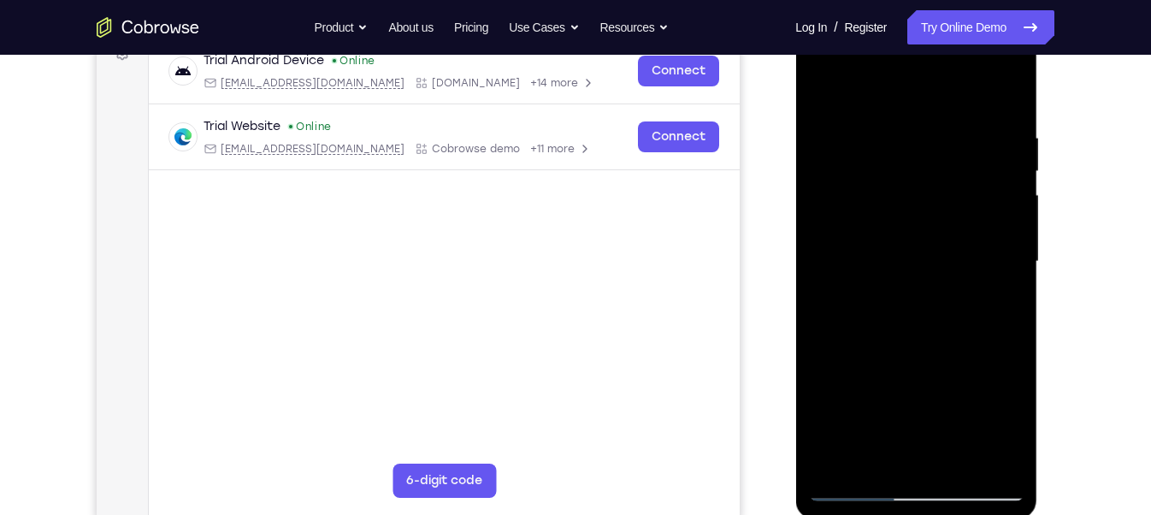
click at [840, 323] on div at bounding box center [915, 261] width 215 height 479
click at [916, 416] on div at bounding box center [915, 261] width 215 height 479
drag, startPoint x: 975, startPoint y: 140, endPoint x: 974, endPoint y: 180, distance: 39.3
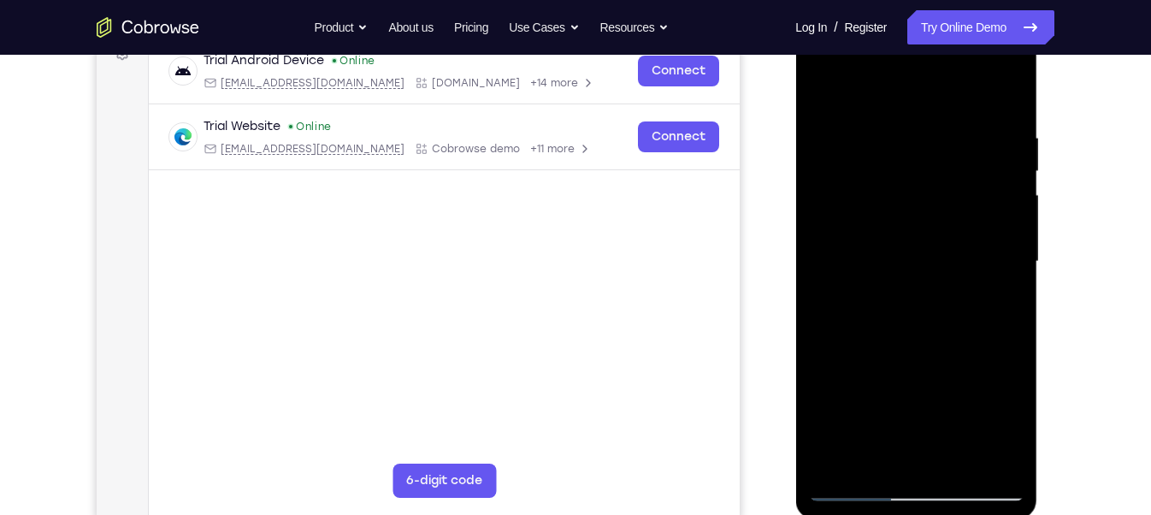
click at [974, 180] on div at bounding box center [915, 261] width 215 height 479
drag, startPoint x: 962, startPoint y: 159, endPoint x: 1766, endPoint y: 44, distance: 811.9
click at [970, 35] on div at bounding box center [915, 261] width 215 height 479
drag, startPoint x: 964, startPoint y: 177, endPoint x: 974, endPoint y: 73, distance: 104.7
click at [974, 73] on div at bounding box center [915, 261] width 215 height 479
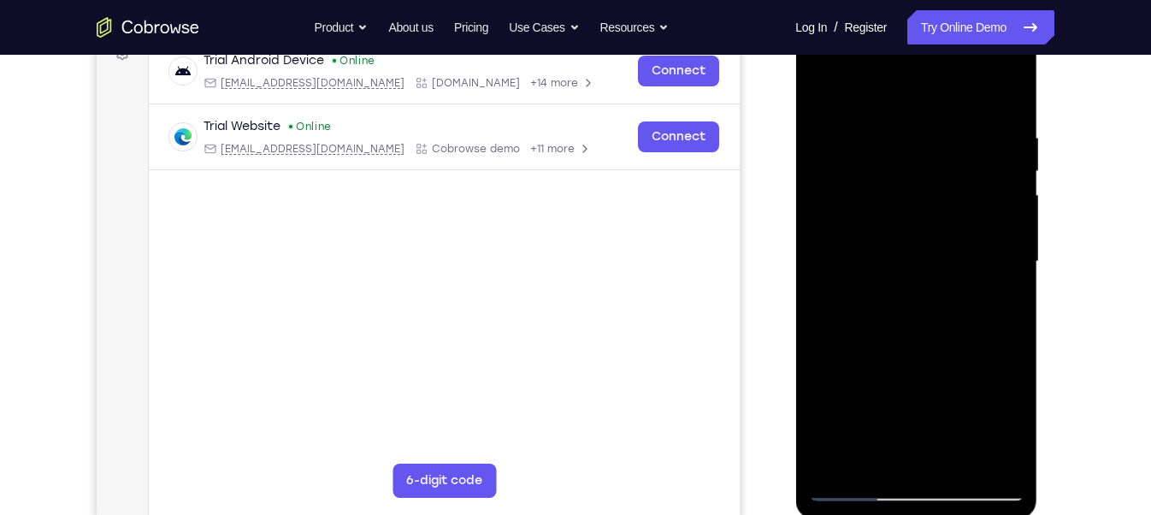
click at [863, 287] on div at bounding box center [915, 261] width 215 height 479
click at [925, 292] on div at bounding box center [915, 261] width 215 height 479
click at [822, 355] on div at bounding box center [915, 261] width 215 height 479
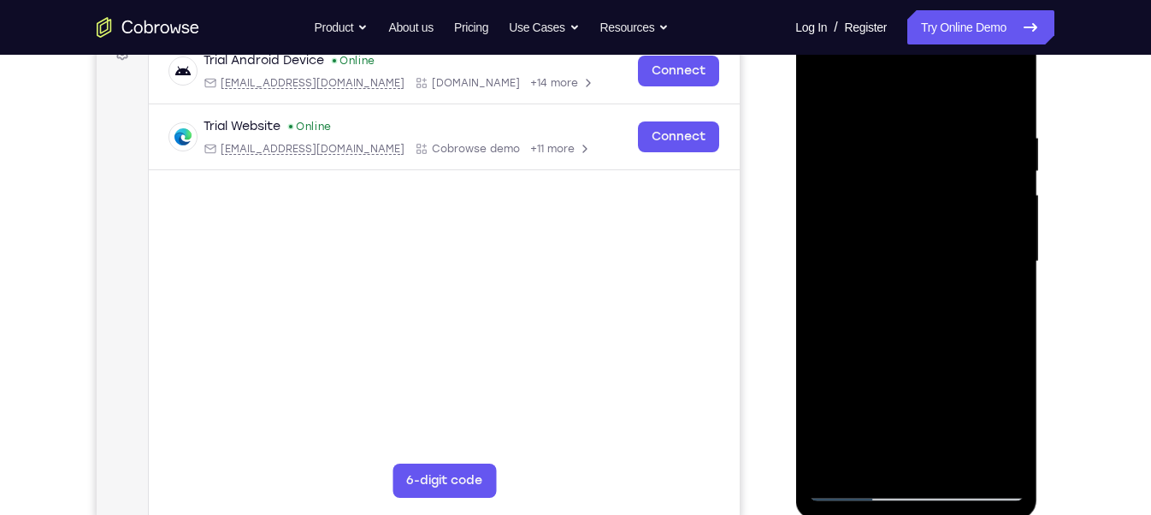
click at [822, 355] on div at bounding box center [915, 261] width 215 height 479
click at [917, 418] on div at bounding box center [915, 261] width 215 height 479
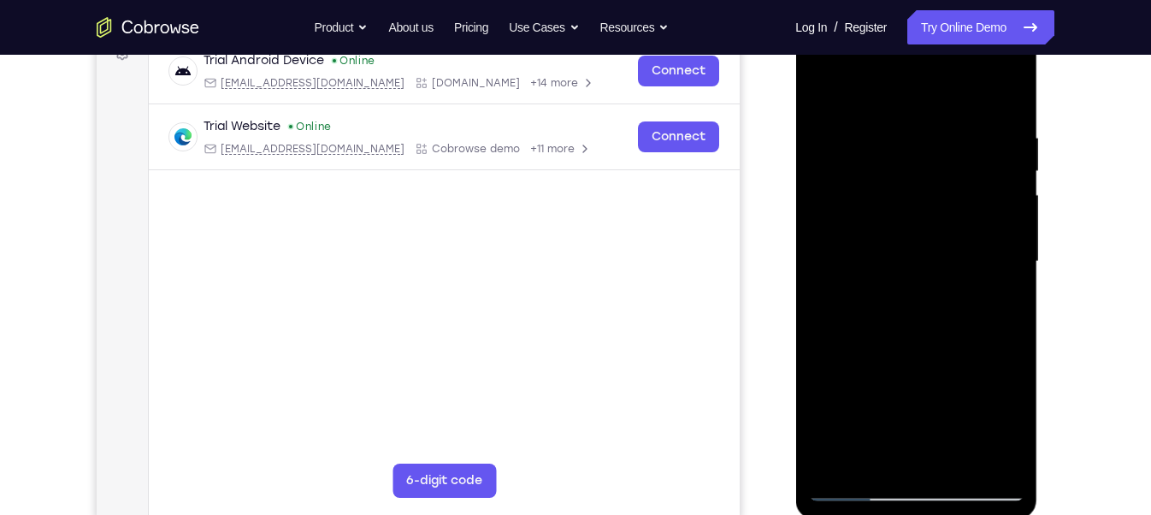
click at [999, 289] on div at bounding box center [915, 261] width 215 height 479
click at [997, 289] on div at bounding box center [915, 261] width 215 height 479
click at [902, 301] on div at bounding box center [915, 261] width 215 height 479
click at [903, 301] on div at bounding box center [915, 261] width 215 height 479
click at [843, 450] on div at bounding box center [915, 261] width 215 height 479
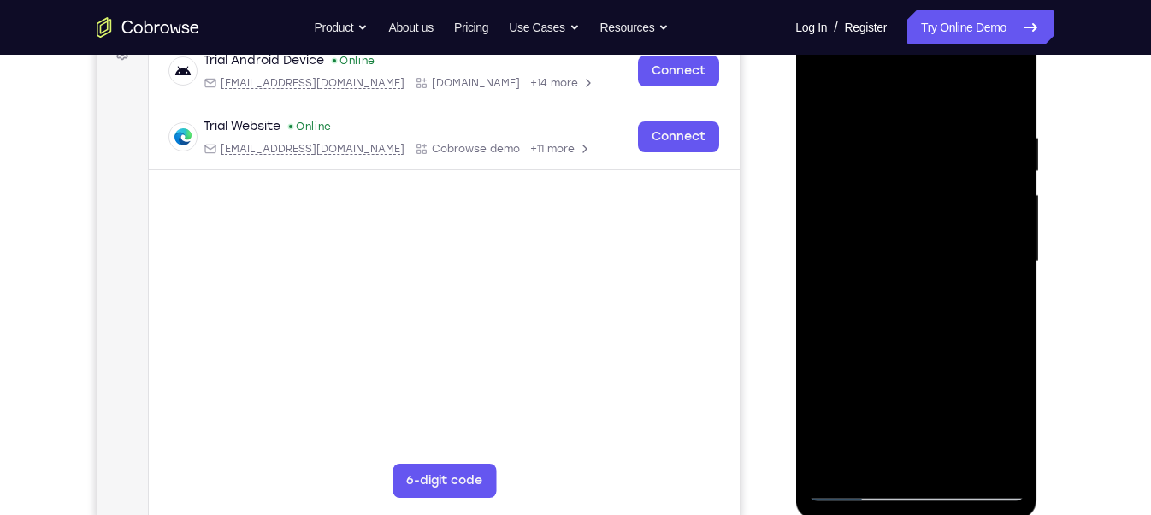
click at [843, 450] on div at bounding box center [915, 261] width 215 height 479
click at [871, 456] on div at bounding box center [915, 261] width 215 height 479
click at [849, 357] on div at bounding box center [915, 261] width 215 height 479
click at [994, 292] on div at bounding box center [915, 261] width 215 height 479
click at [828, 87] on div at bounding box center [915, 261] width 215 height 479
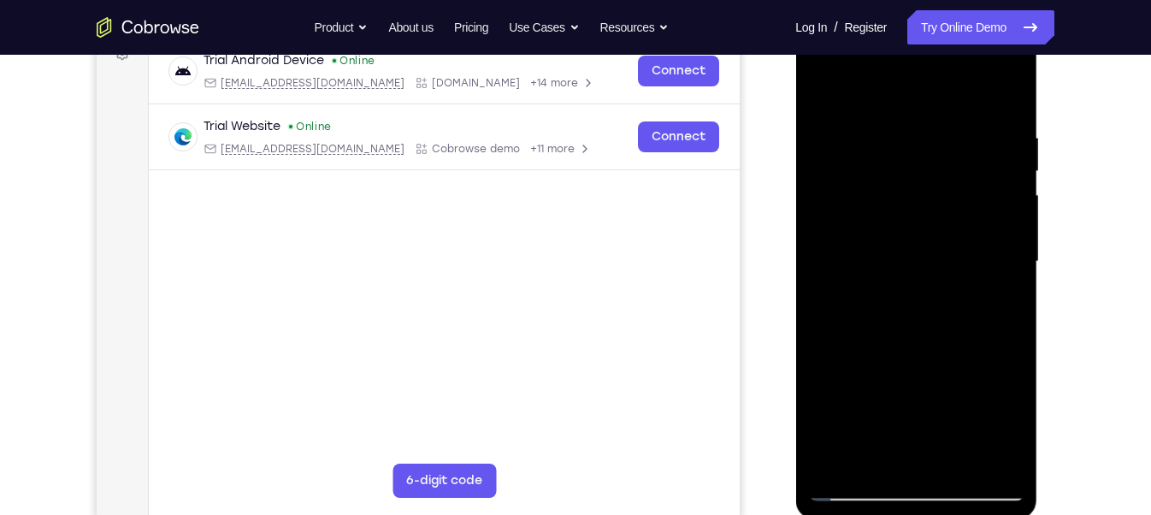
click at [900, 251] on div at bounding box center [915, 261] width 215 height 479
click at [846, 280] on div at bounding box center [915, 261] width 215 height 479
click at [841, 178] on div at bounding box center [915, 261] width 215 height 479
click at [821, 91] on div at bounding box center [915, 261] width 215 height 479
click at [826, 94] on div at bounding box center [915, 261] width 215 height 479
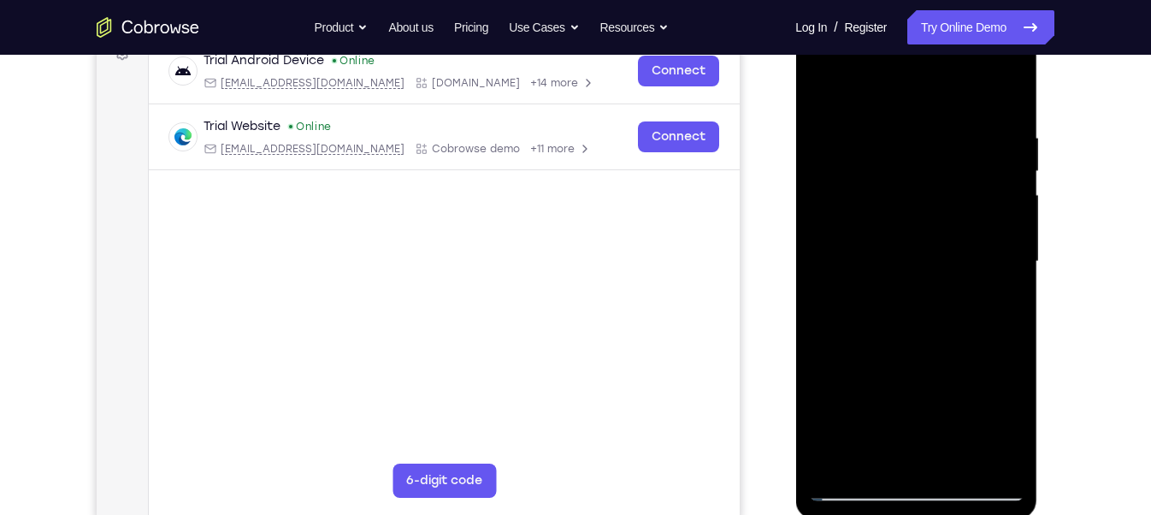
drag, startPoint x: 981, startPoint y: 152, endPoint x: 940, endPoint y: 263, distance: 118.5
click at [946, 276] on div at bounding box center [915, 261] width 215 height 479
click at [954, 457] on div at bounding box center [915, 261] width 215 height 479
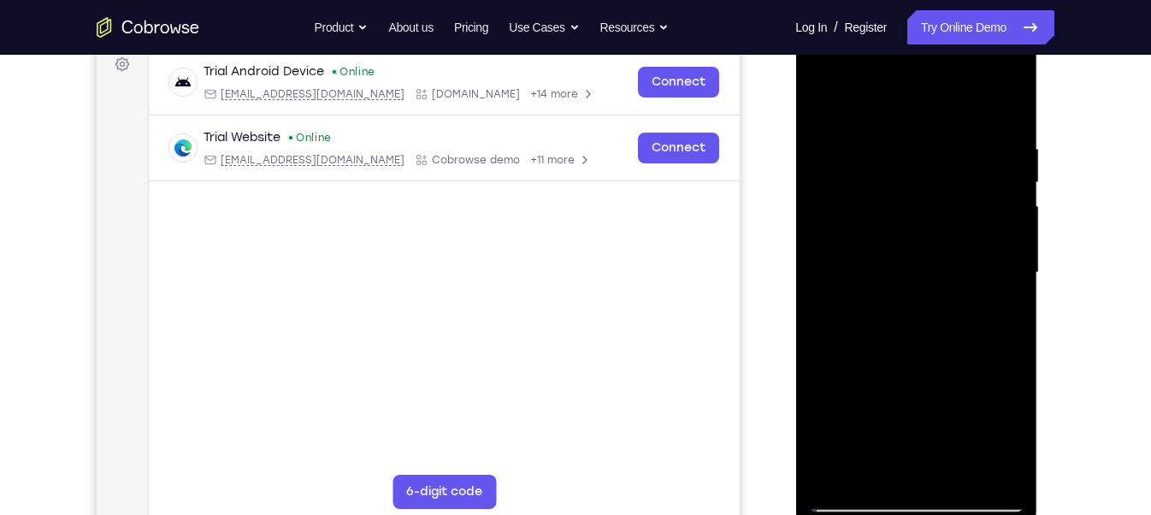
click at [828, 98] on div at bounding box center [915, 272] width 215 height 479
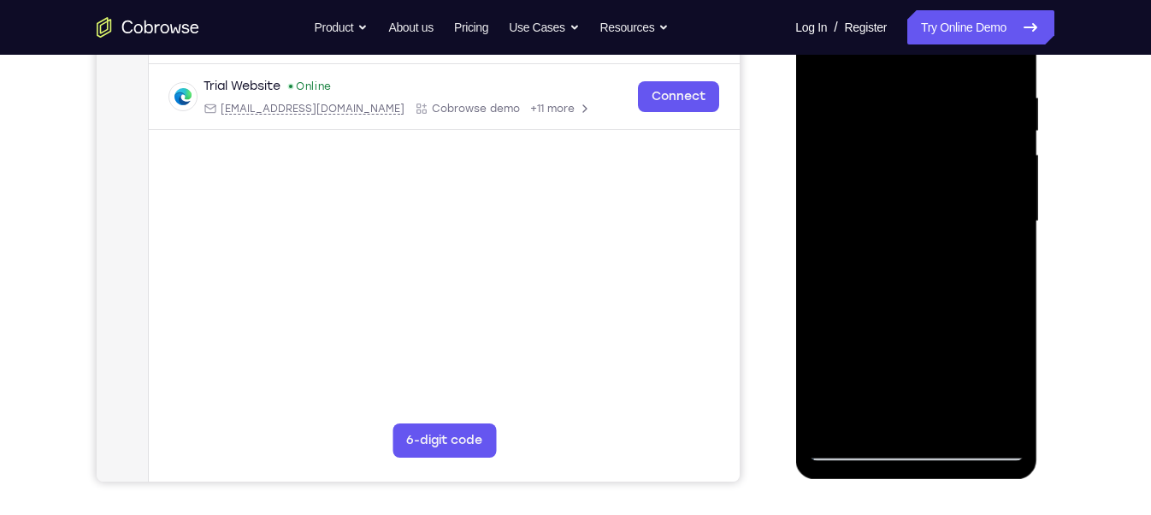
scroll to position [315, 0]
drag, startPoint x: 911, startPoint y: 354, endPoint x: 918, endPoint y: 295, distance: 59.5
click at [918, 295] on div at bounding box center [915, 220] width 215 height 479
drag, startPoint x: 927, startPoint y: 292, endPoint x: 945, endPoint y: 196, distance: 97.4
click at [945, 196] on div at bounding box center [915, 220] width 215 height 479
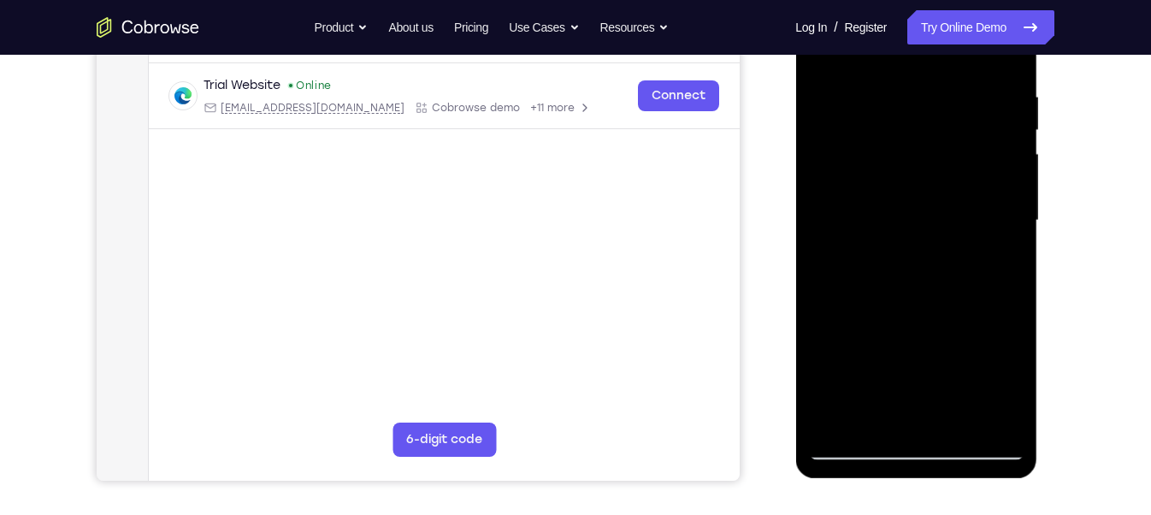
drag, startPoint x: 928, startPoint y: 137, endPoint x: 905, endPoint y: 247, distance: 112.7
click at [905, 247] on div at bounding box center [915, 220] width 215 height 479
drag, startPoint x: 969, startPoint y: 239, endPoint x: 960, endPoint y: 275, distance: 37.7
click at [960, 275] on div at bounding box center [915, 220] width 215 height 479
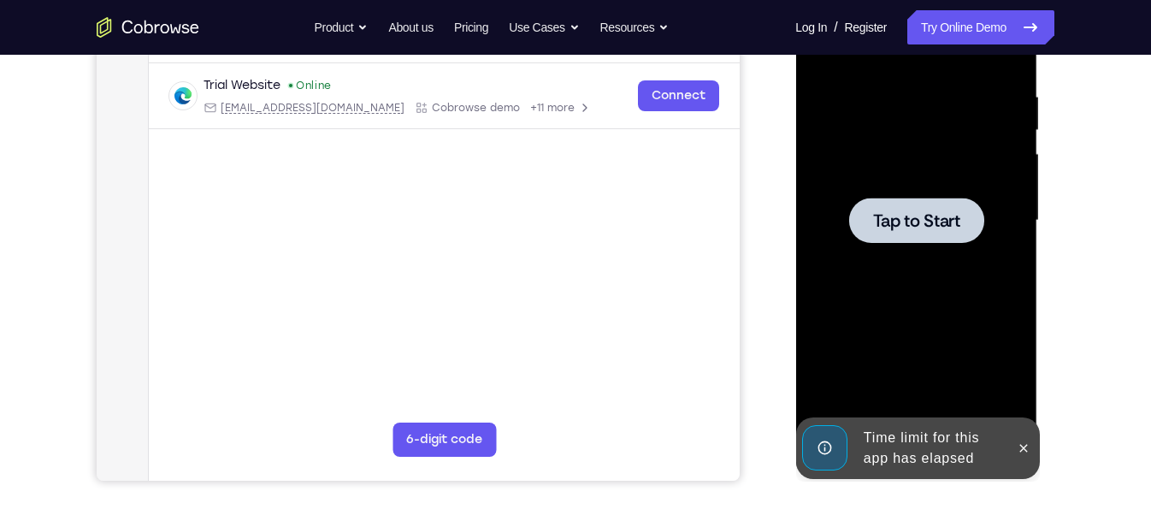
click at [962, 214] on div at bounding box center [915, 219] width 135 height 45
